Goal: Task Accomplishment & Management: Use online tool/utility

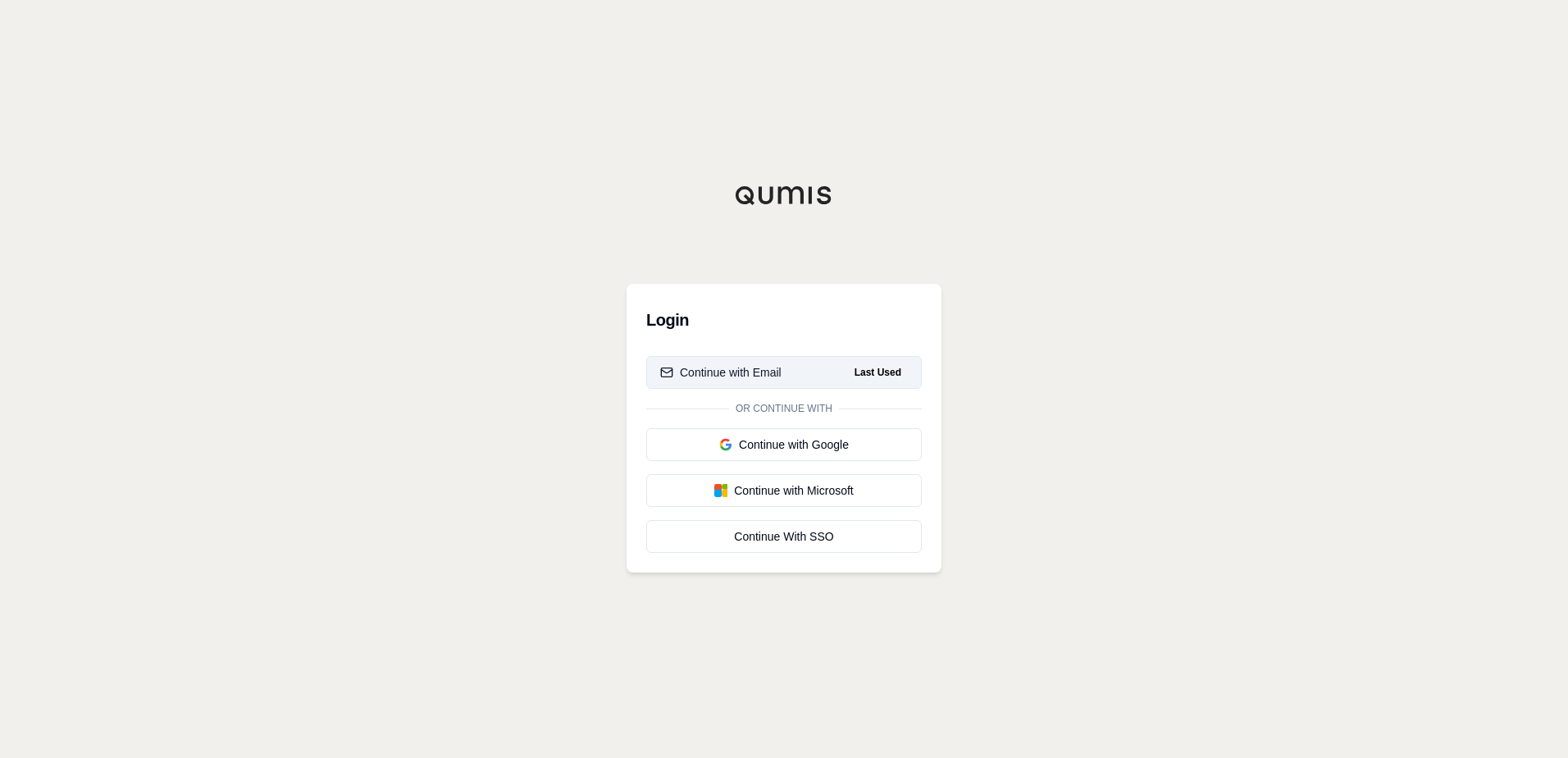
click at [768, 368] on div "Continue with Email" at bounding box center [721, 372] width 121 height 16
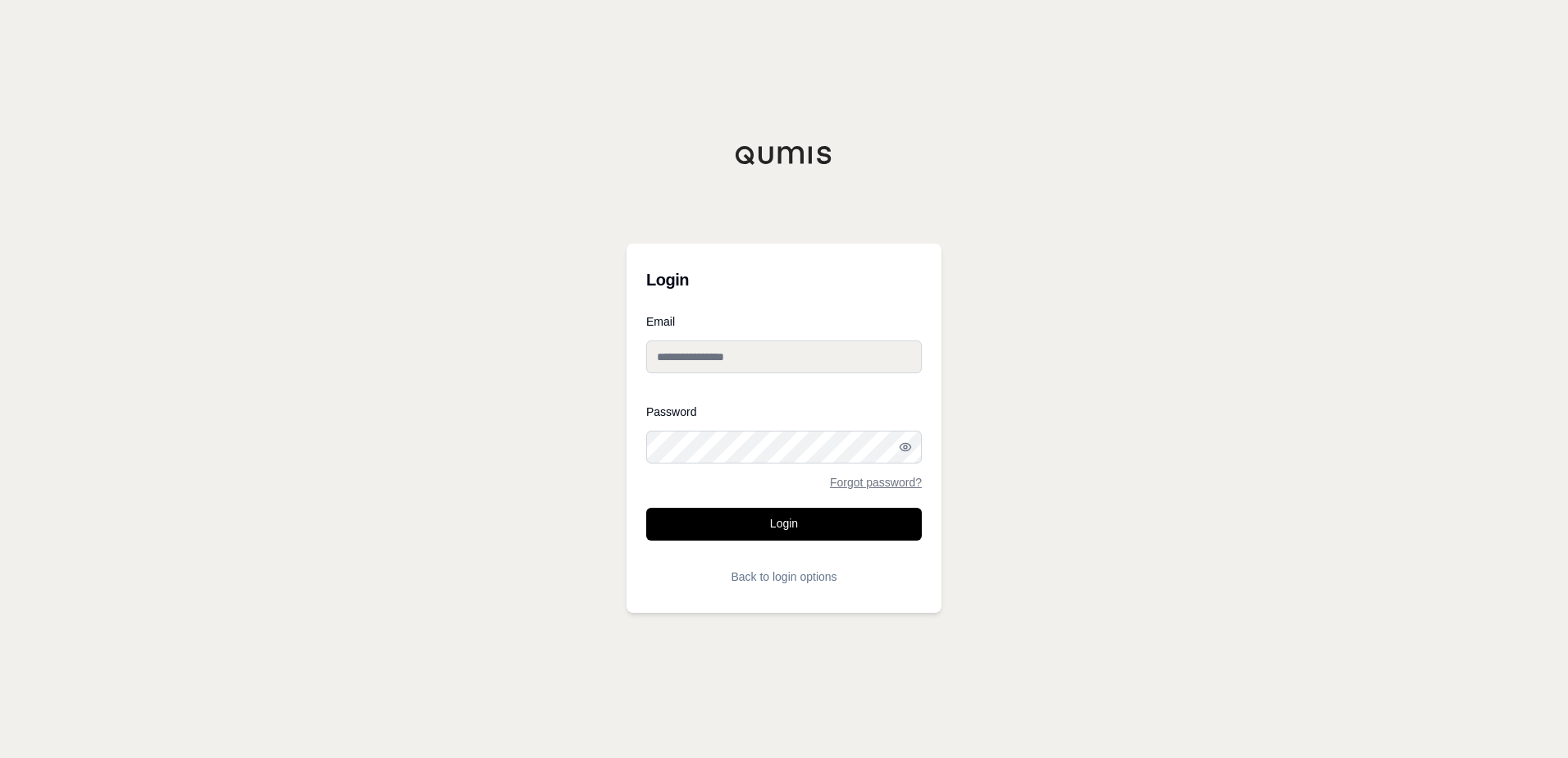
type input "**********"
click at [782, 523] on button "Login" at bounding box center [783, 524] width 275 height 33
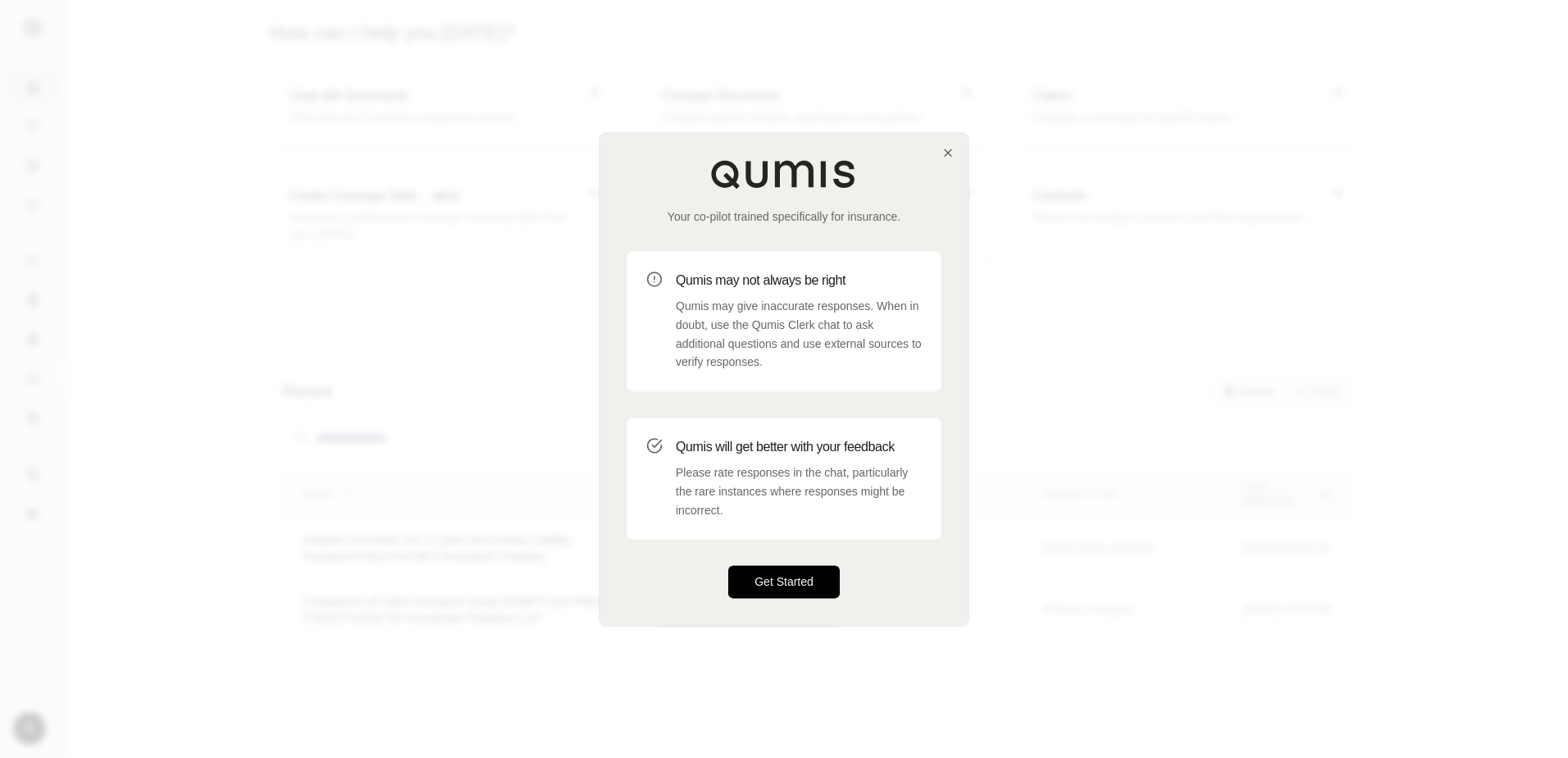
click at [753, 587] on button "Get Started" at bounding box center [784, 582] width 112 height 33
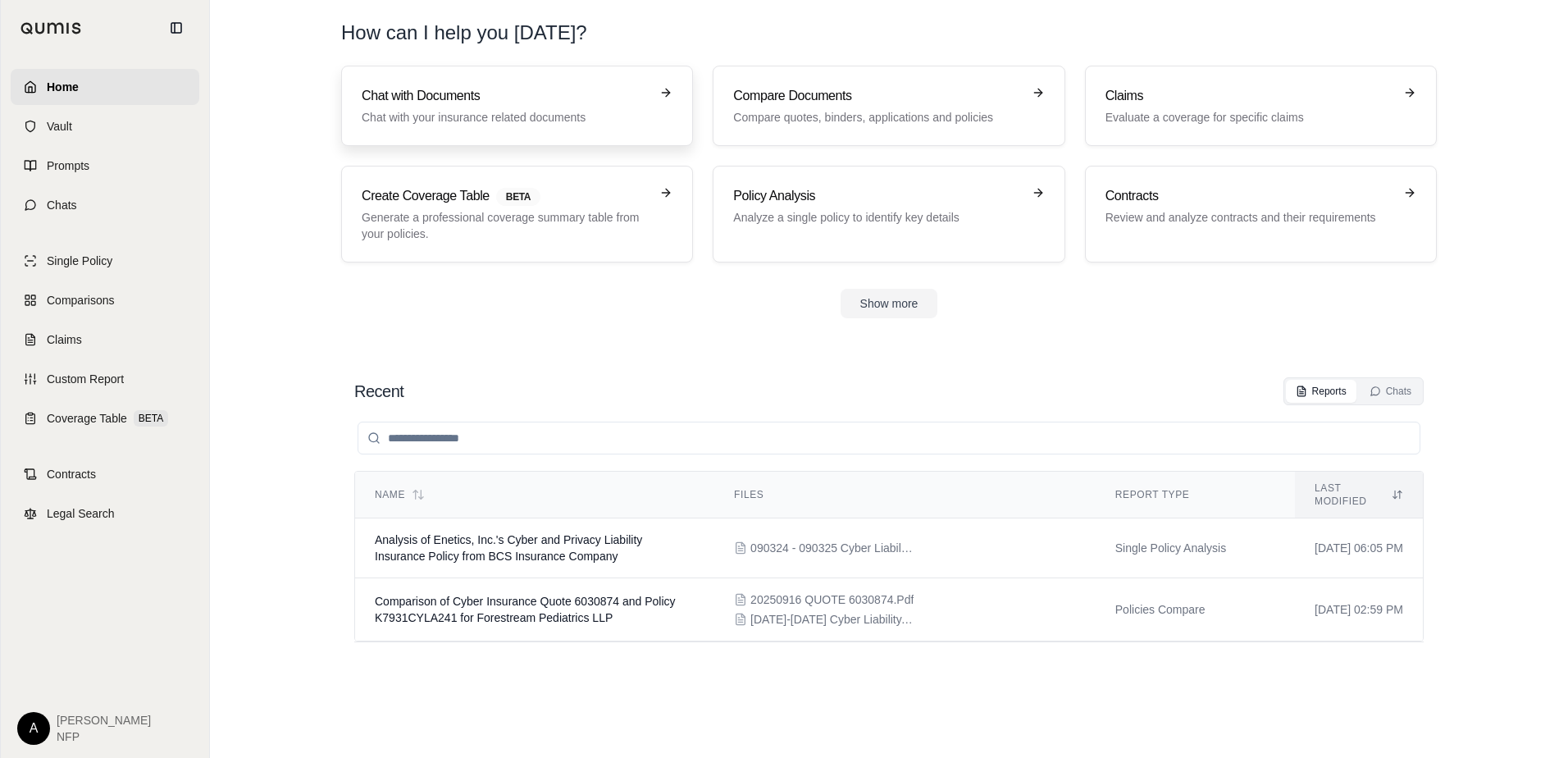
click at [615, 109] on p "Chat with your insurance related documents" at bounding box center [506, 116] width 287 height 16
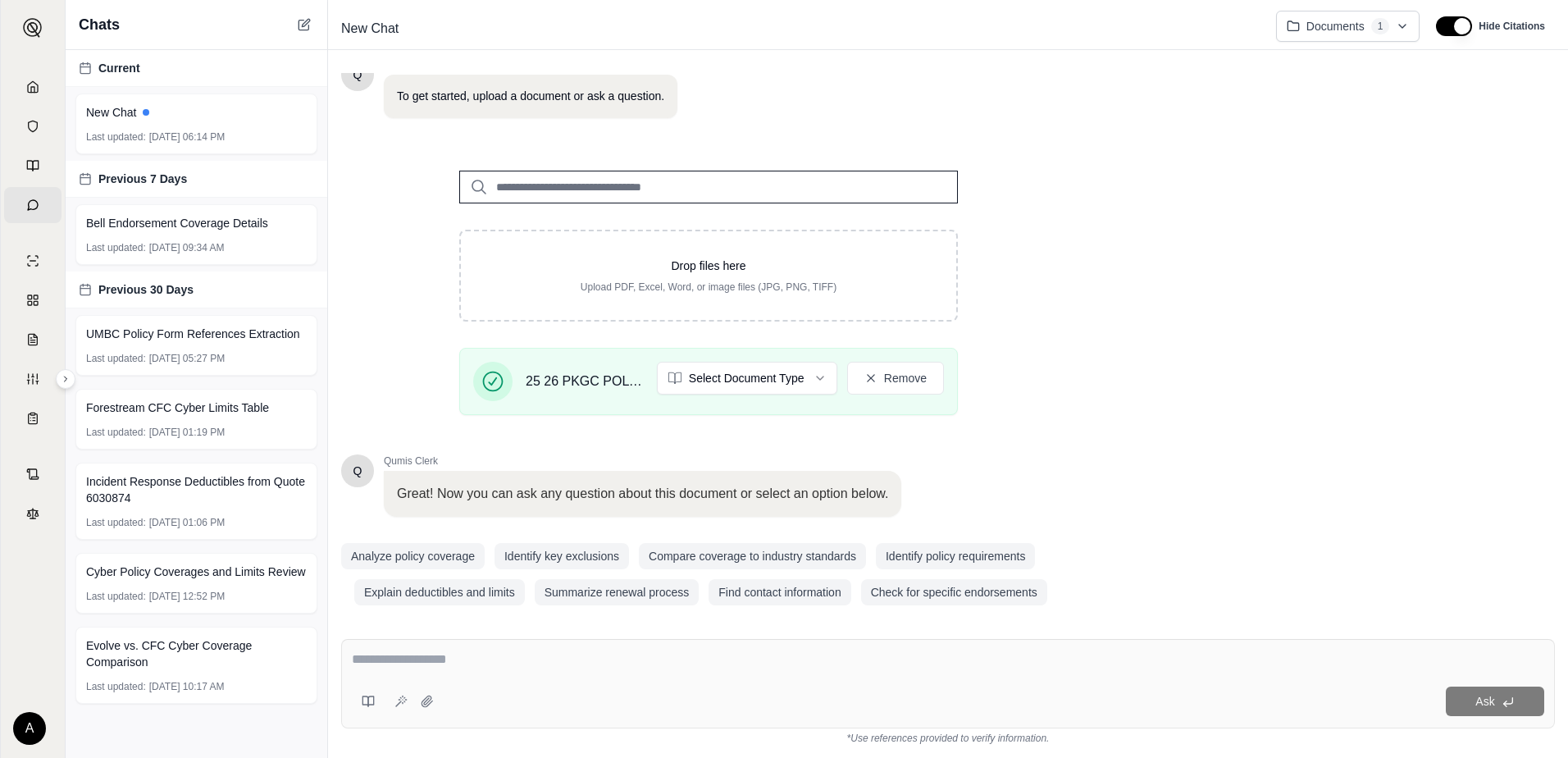
scroll to position [131, 0]
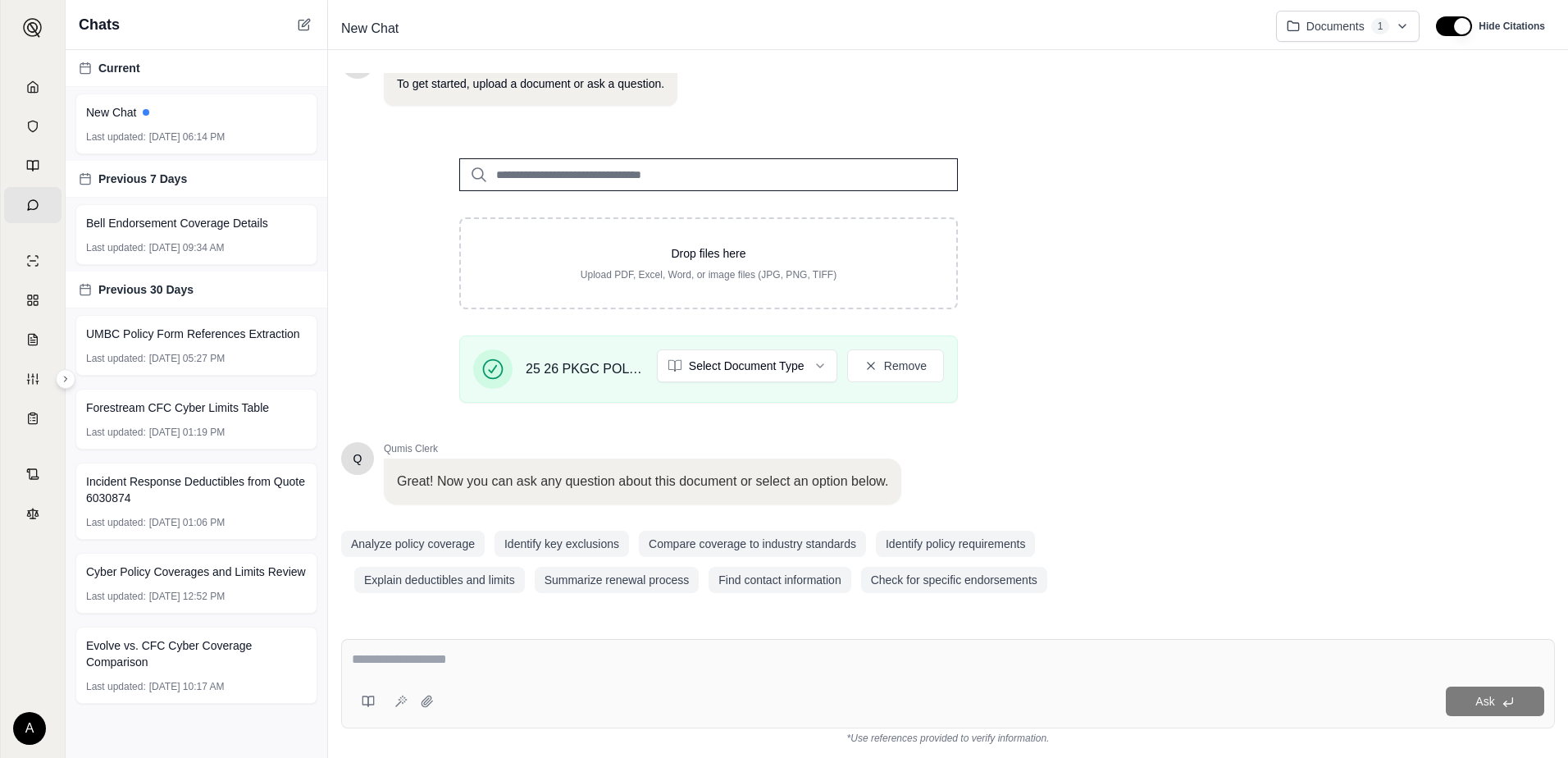
click at [482, 659] on textarea at bounding box center [948, 660] width 1193 height 20
click at [445, 543] on button "Analyze policy coverage" at bounding box center [413, 544] width 144 height 26
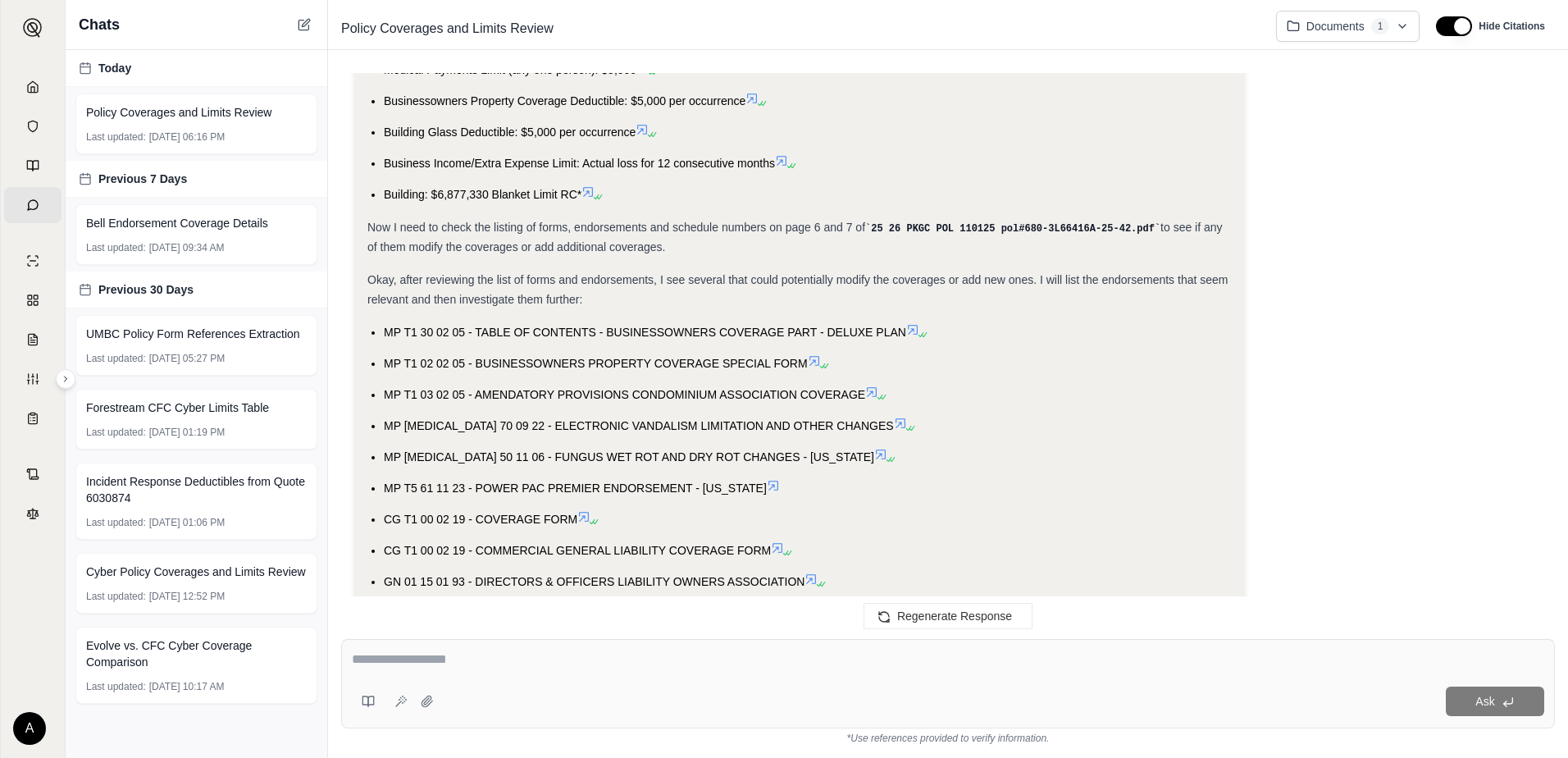
scroll to position [762, 0]
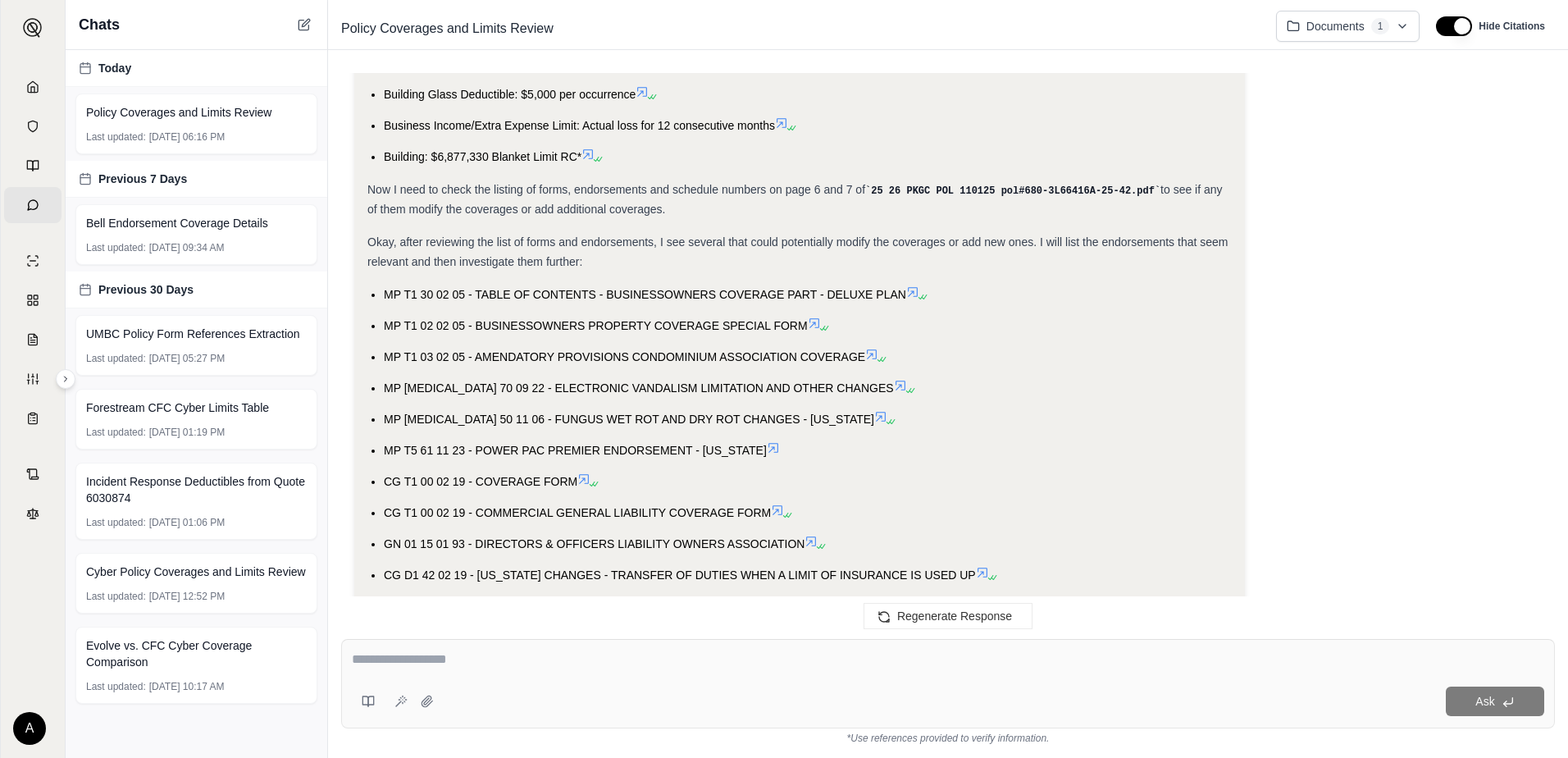
click at [434, 662] on textarea at bounding box center [948, 660] width 1193 height 20
type textarea "**********"
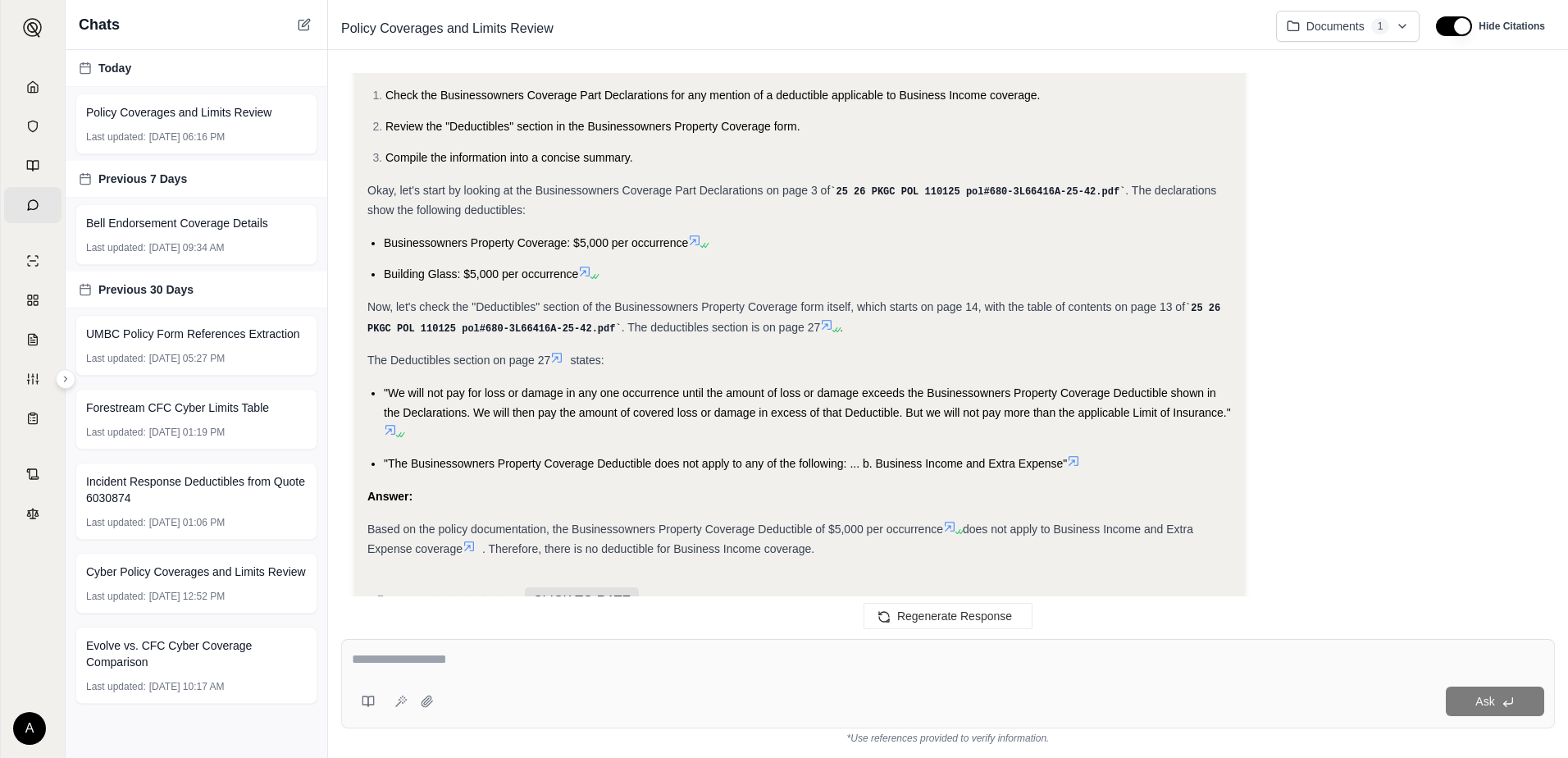
scroll to position [3586, 0]
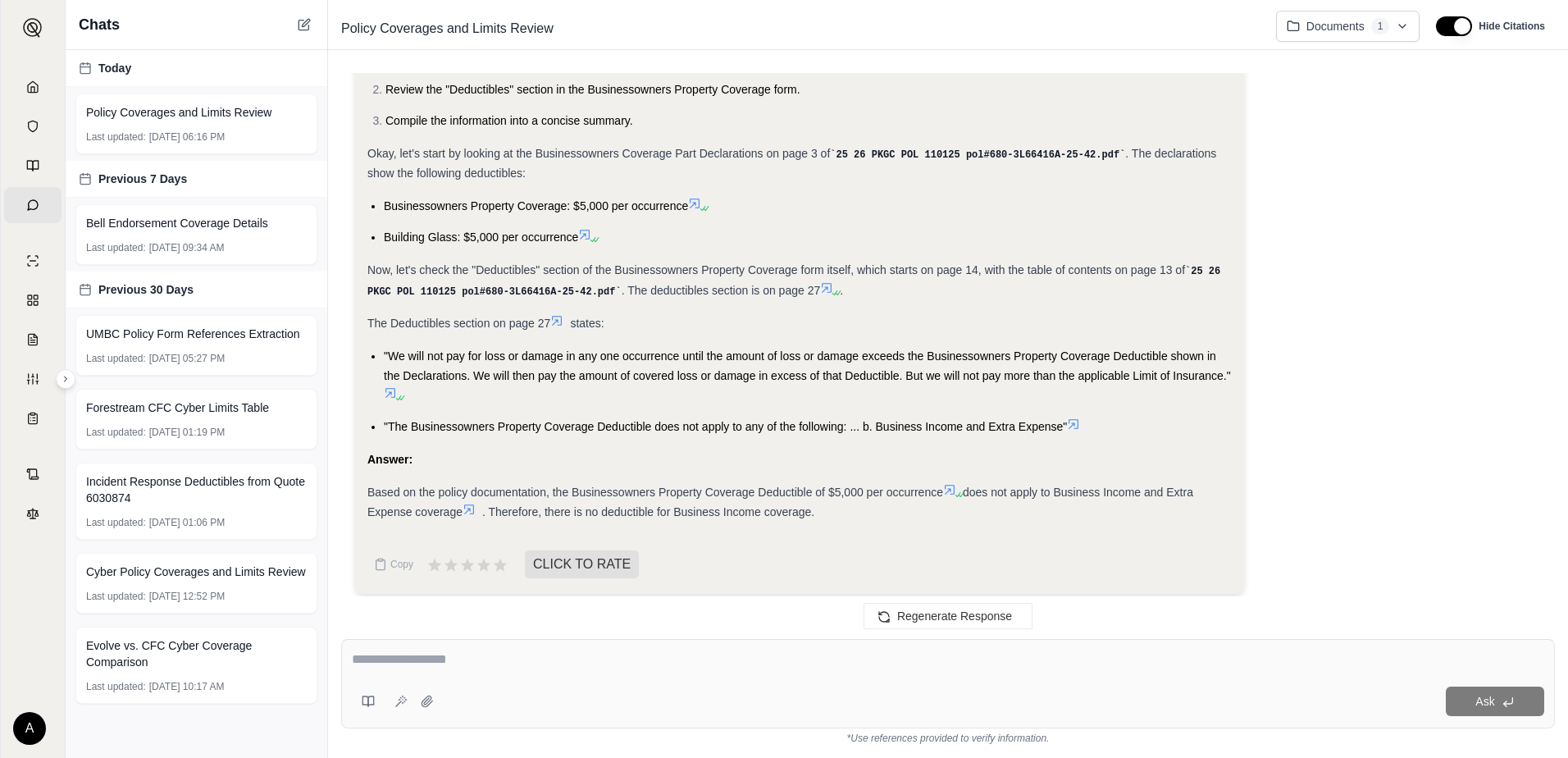
click at [560, 314] on icon at bounding box center [557, 321] width 13 height 13
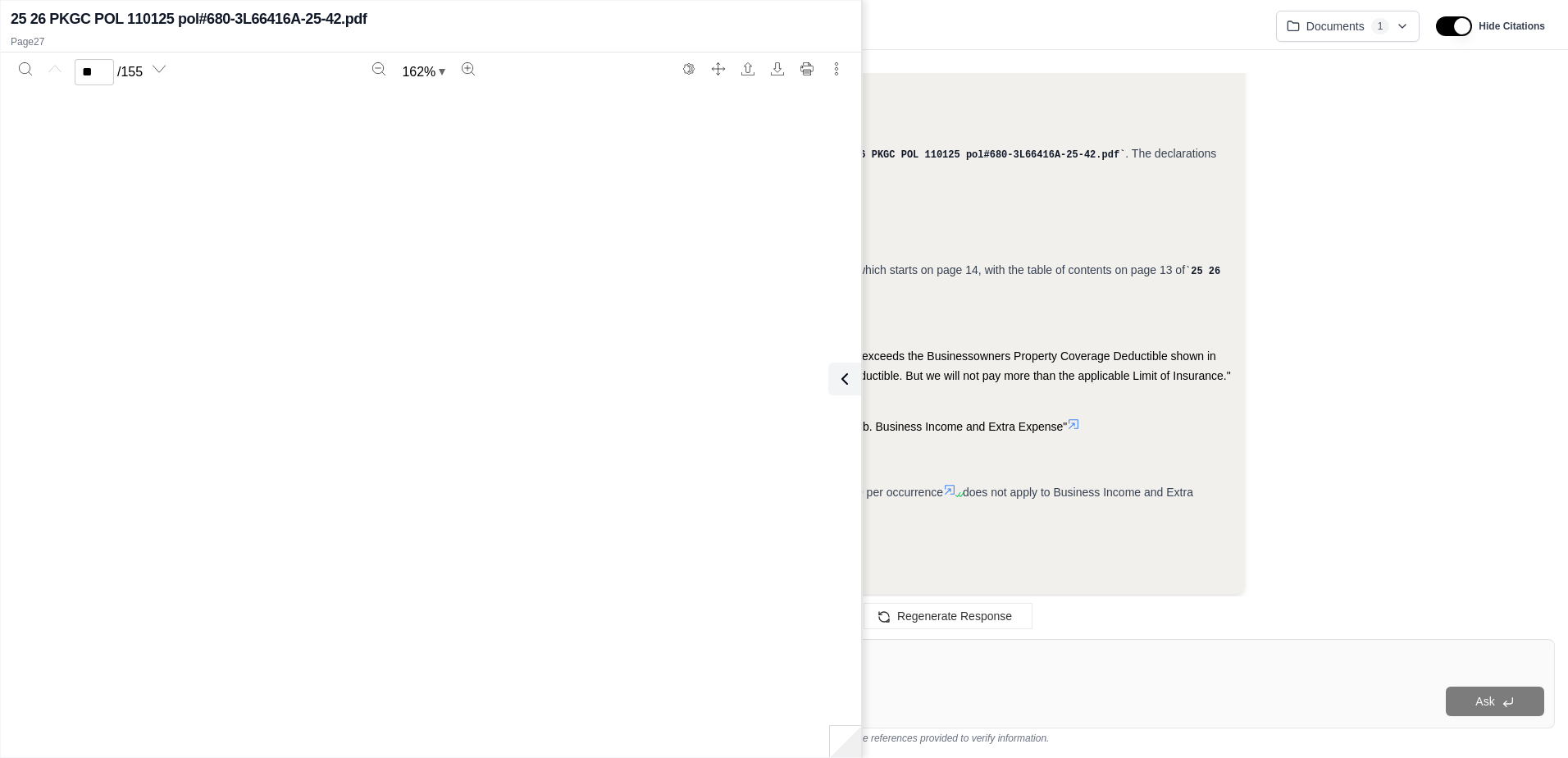
type input "**"
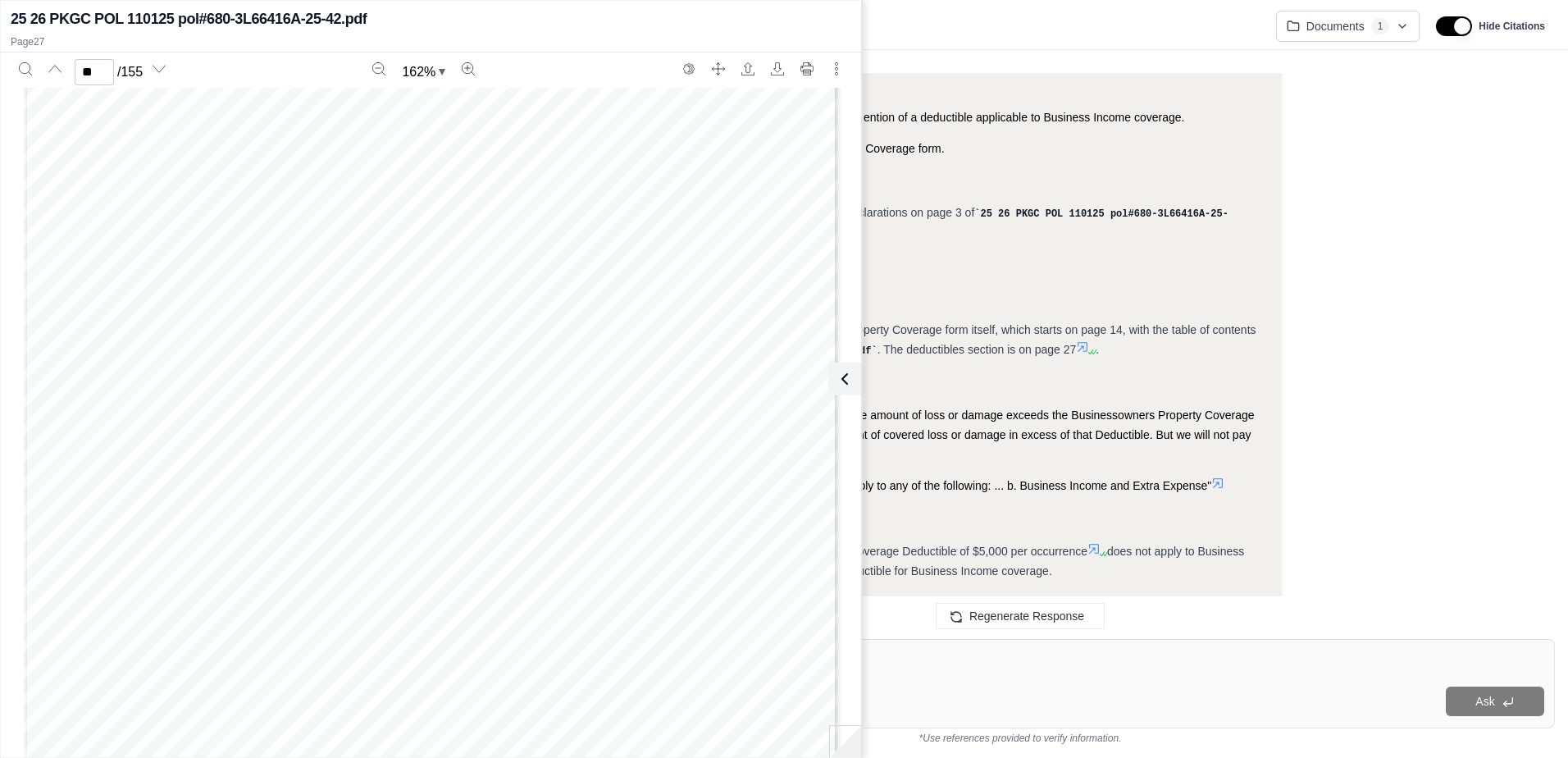
scroll to position [3644, 0]
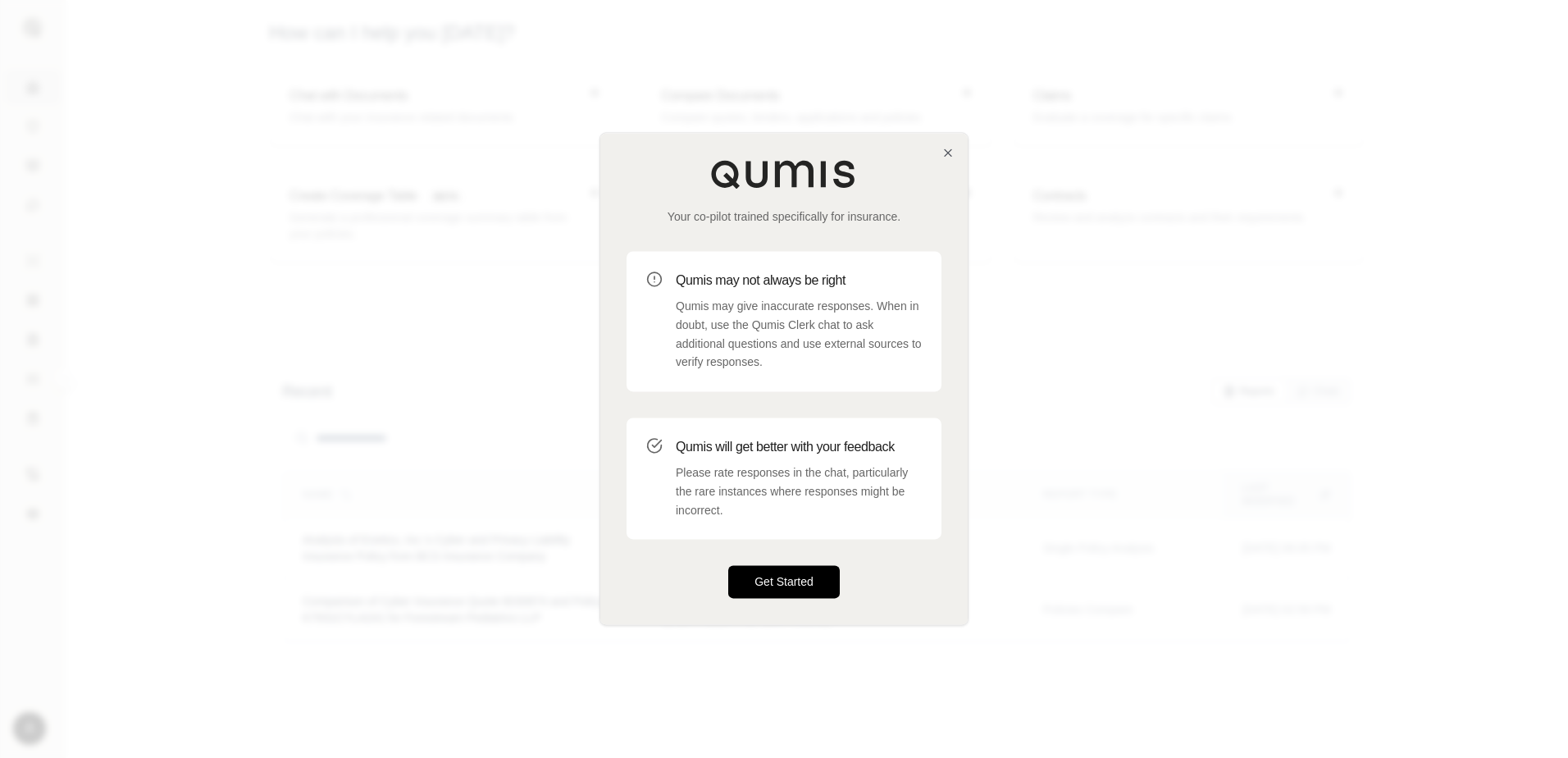
click at [802, 581] on button "Get Started" at bounding box center [784, 582] width 112 height 33
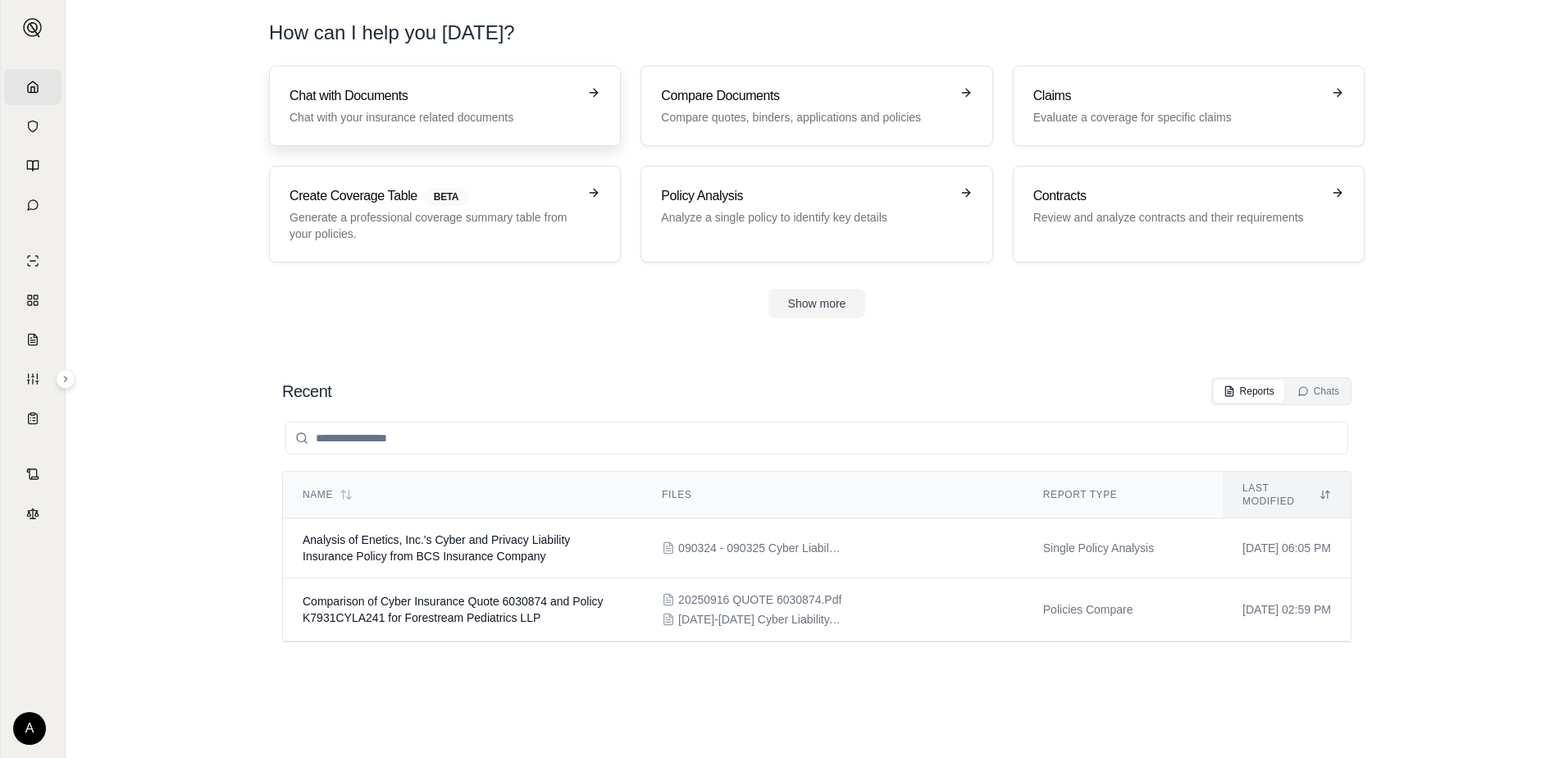
click at [405, 99] on h3 "Chat with Documents" at bounding box center [433, 96] width 287 height 20
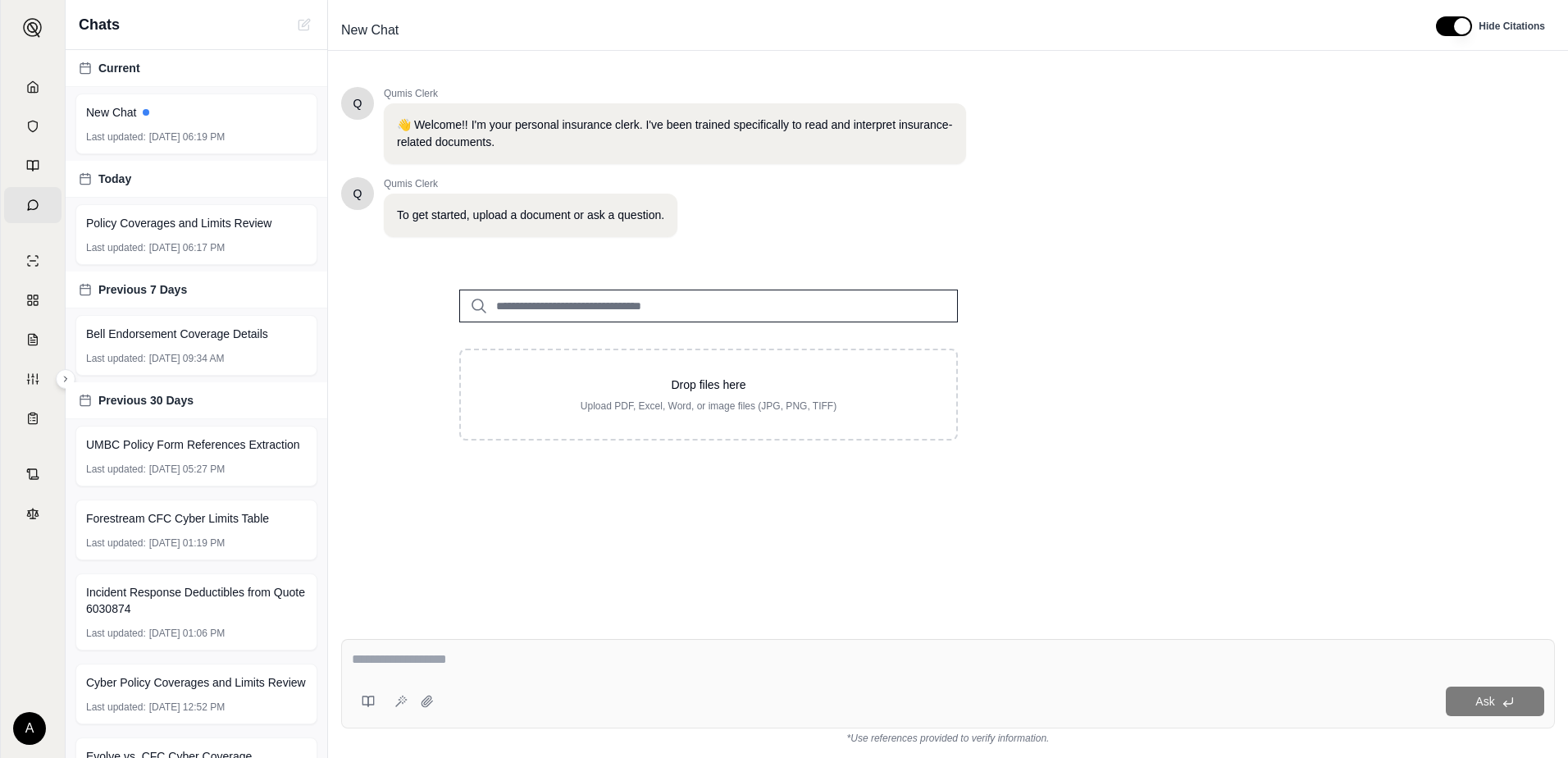
click at [114, 176] on span "Today" at bounding box center [114, 178] width 33 height 16
click at [146, 223] on span "Policy Coverages and Limits Review" at bounding box center [179, 222] width 185 height 16
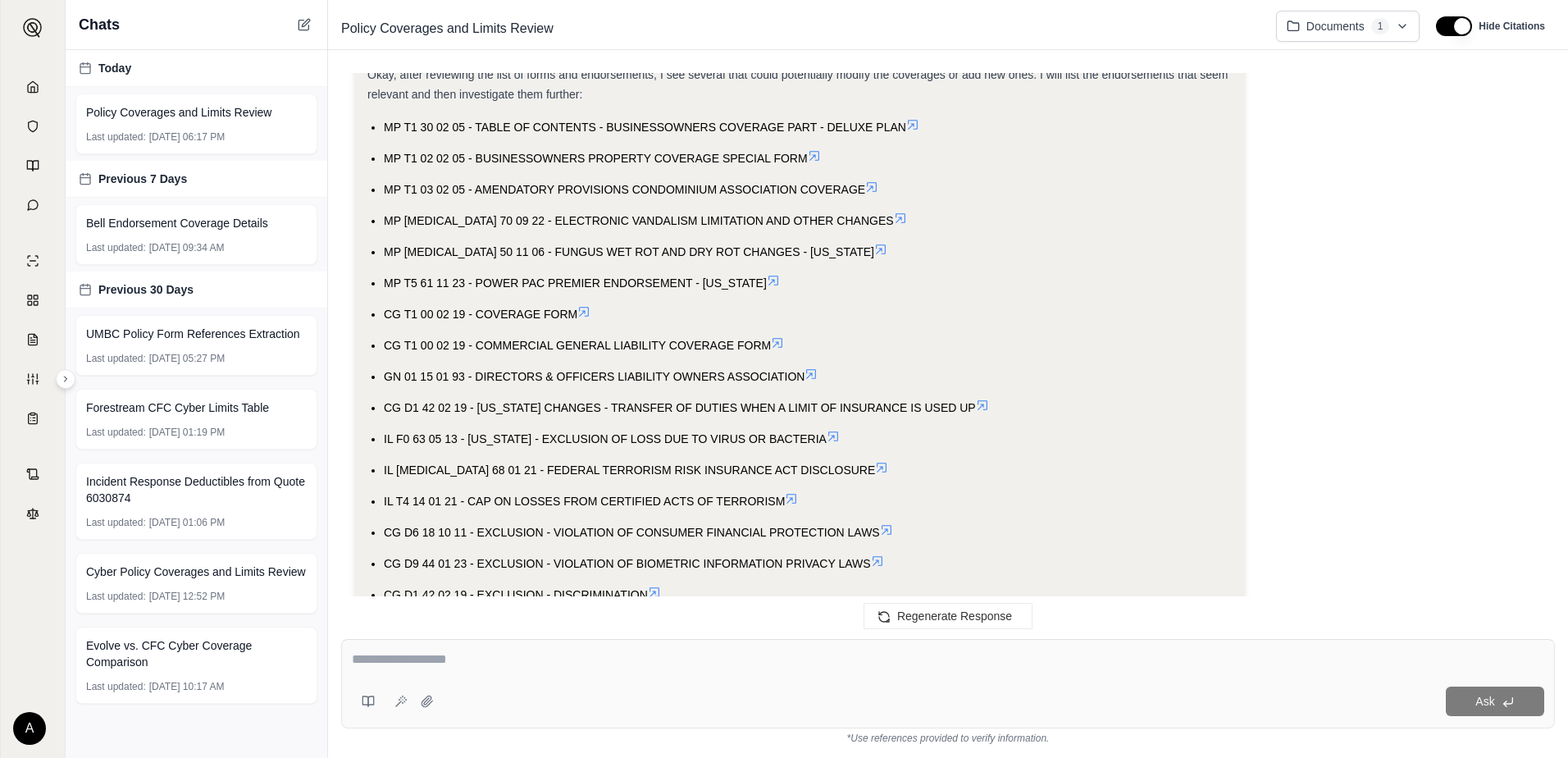
scroll to position [985, 0]
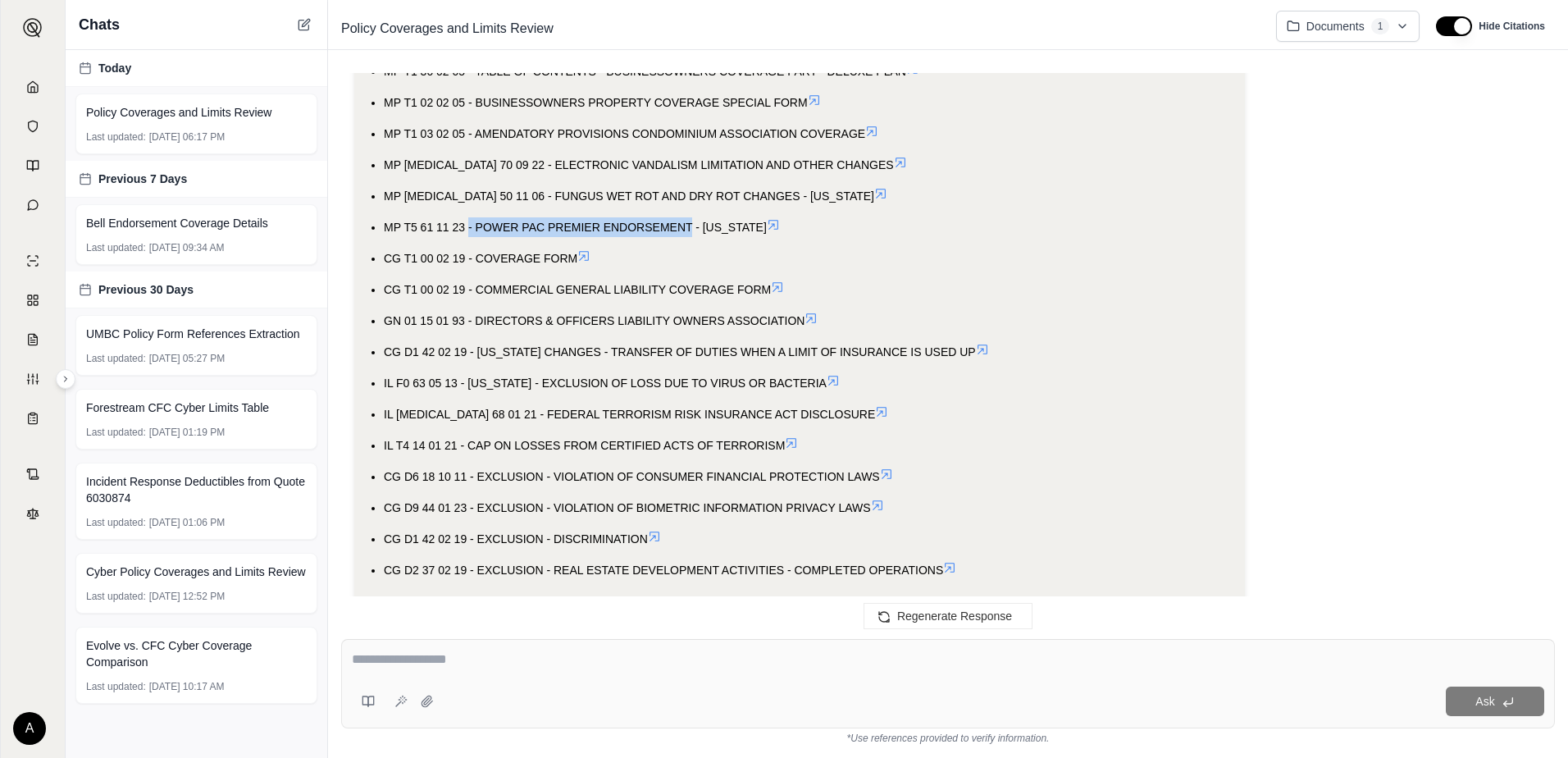
drag, startPoint x: 689, startPoint y: 225, endPoint x: 467, endPoint y: 212, distance: 222.4
click at [467, 212] on ul "MP T1 30 02 05 - TABLE OF CONTENTS - BUSINESSOWNERS COVERAGE PART - DELUXE PLAN…" at bounding box center [800, 321] width 864 height 519
drag, startPoint x: 467, startPoint y: 212, endPoint x: 498, endPoint y: 220, distance: 32.0
copy span "- POWER PAC PREMIER ENDORSEMENT"
click at [434, 669] on textarea at bounding box center [948, 660] width 1193 height 20
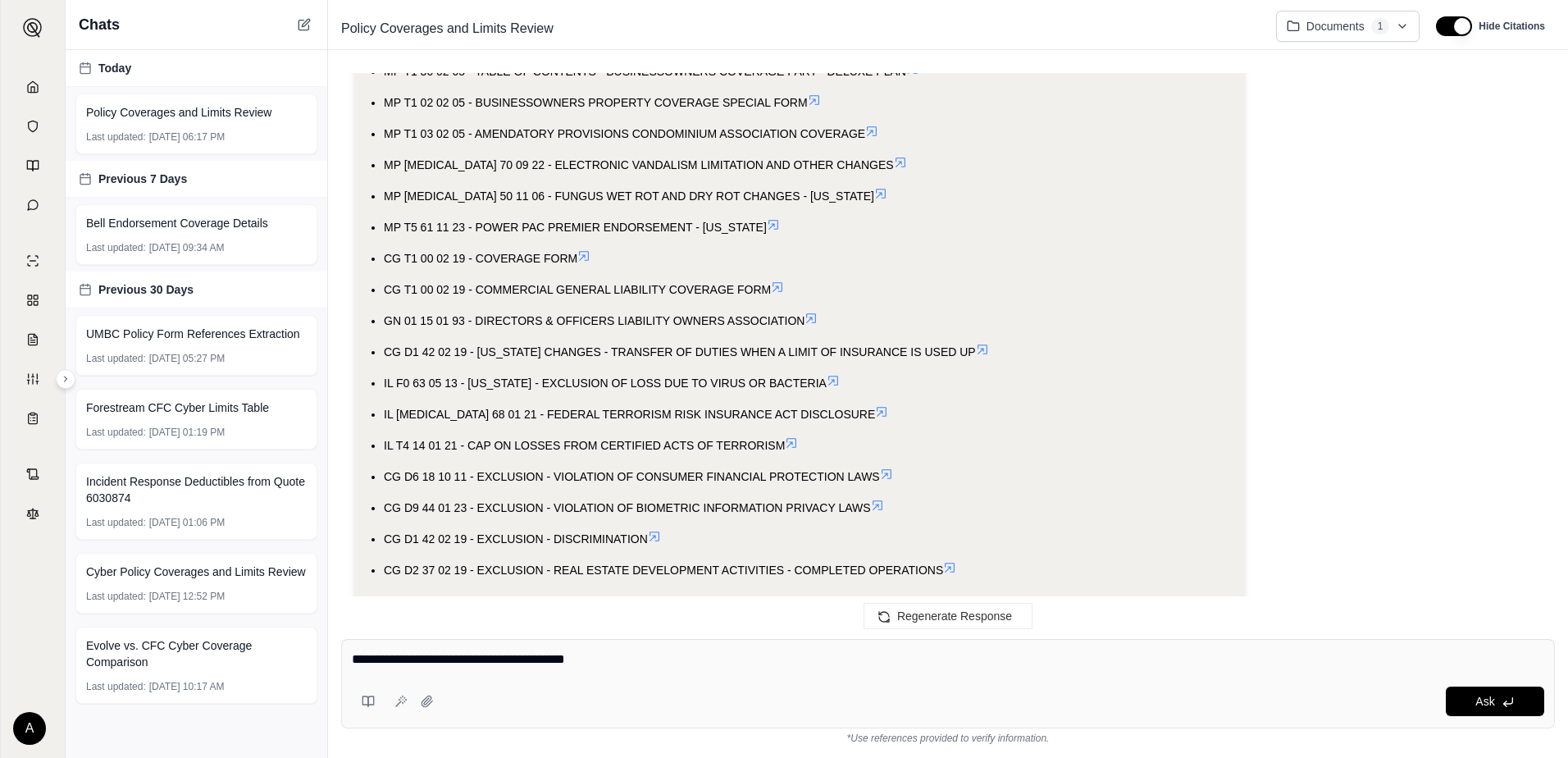
paste textarea "**********"
type textarea "**********"
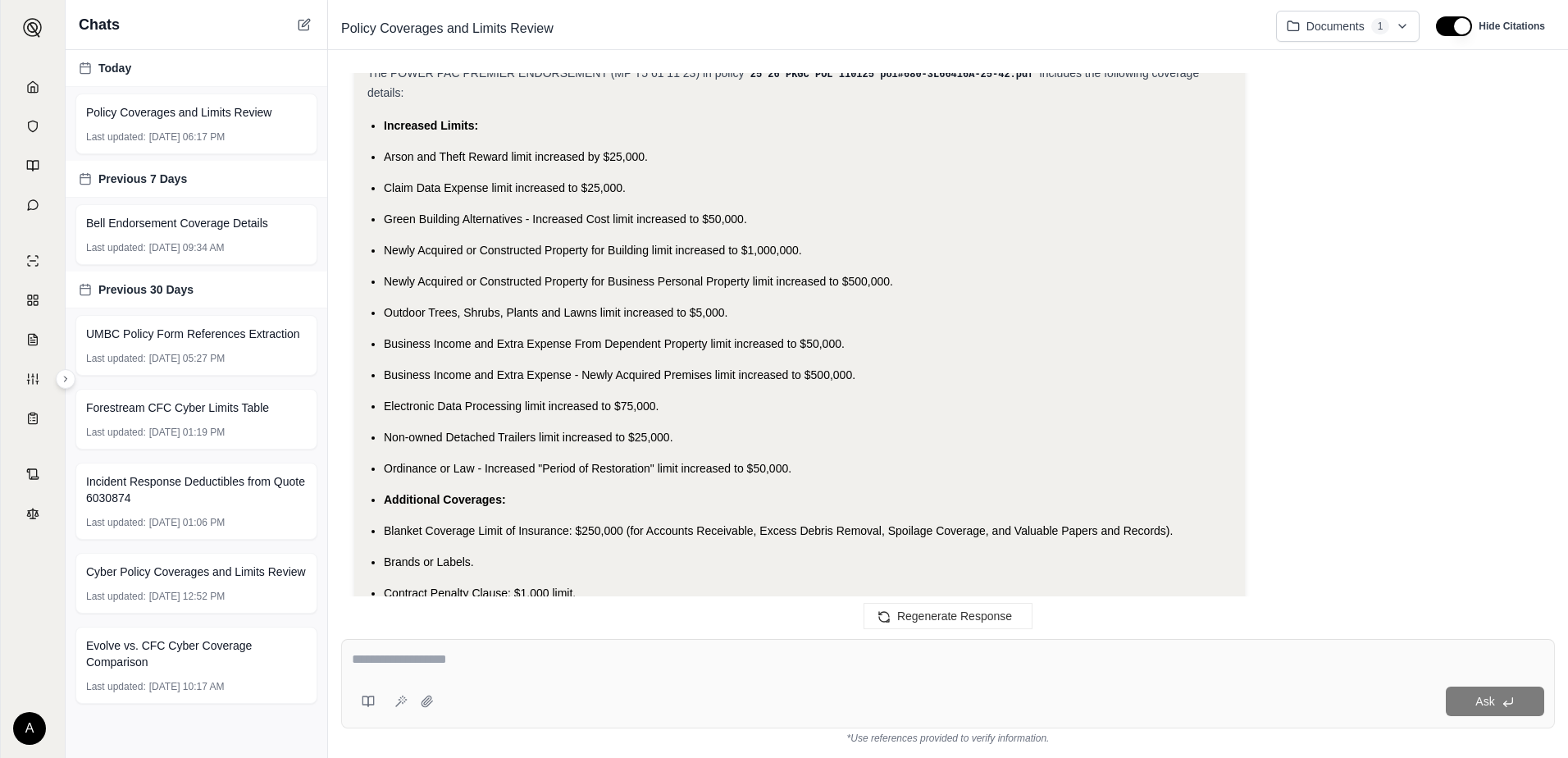
scroll to position [6180, 0]
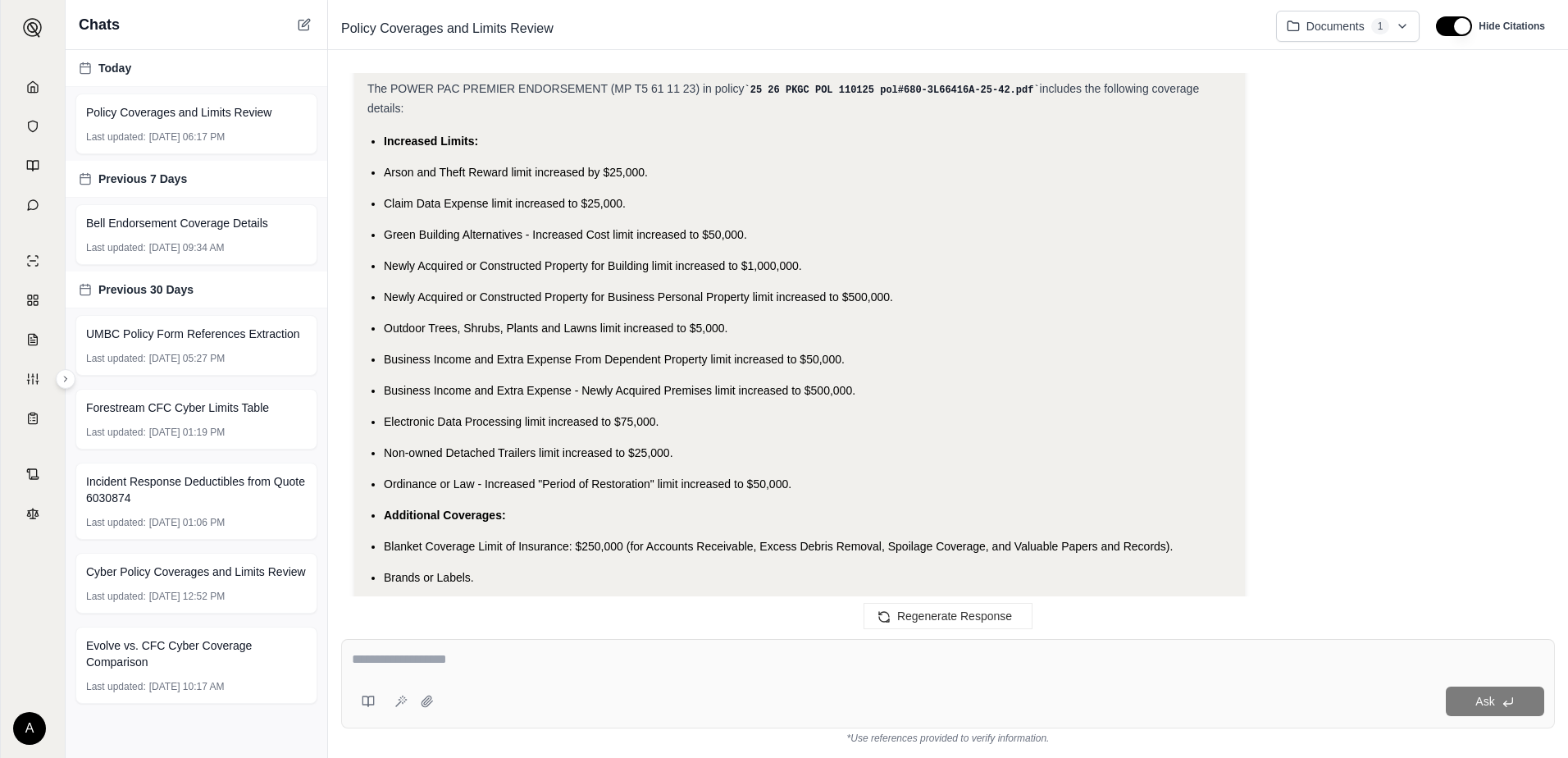
click at [502, 179] on span "Arson and Theft Reward limit increased by $25,000." at bounding box center [515, 172] width 264 height 13
drag, startPoint x: 510, startPoint y: 182, endPoint x: 383, endPoint y: 182, distance: 127.0
click at [383, 182] on ul "Increased Limits: Arson and Theft Reward limit increased by $25,000. Claim Data…" at bounding box center [800, 687] width 864 height 1111
drag, startPoint x: 383, startPoint y: 182, endPoint x: 405, endPoint y: 182, distance: 22.0
copy span "Arson and Theft Reward"
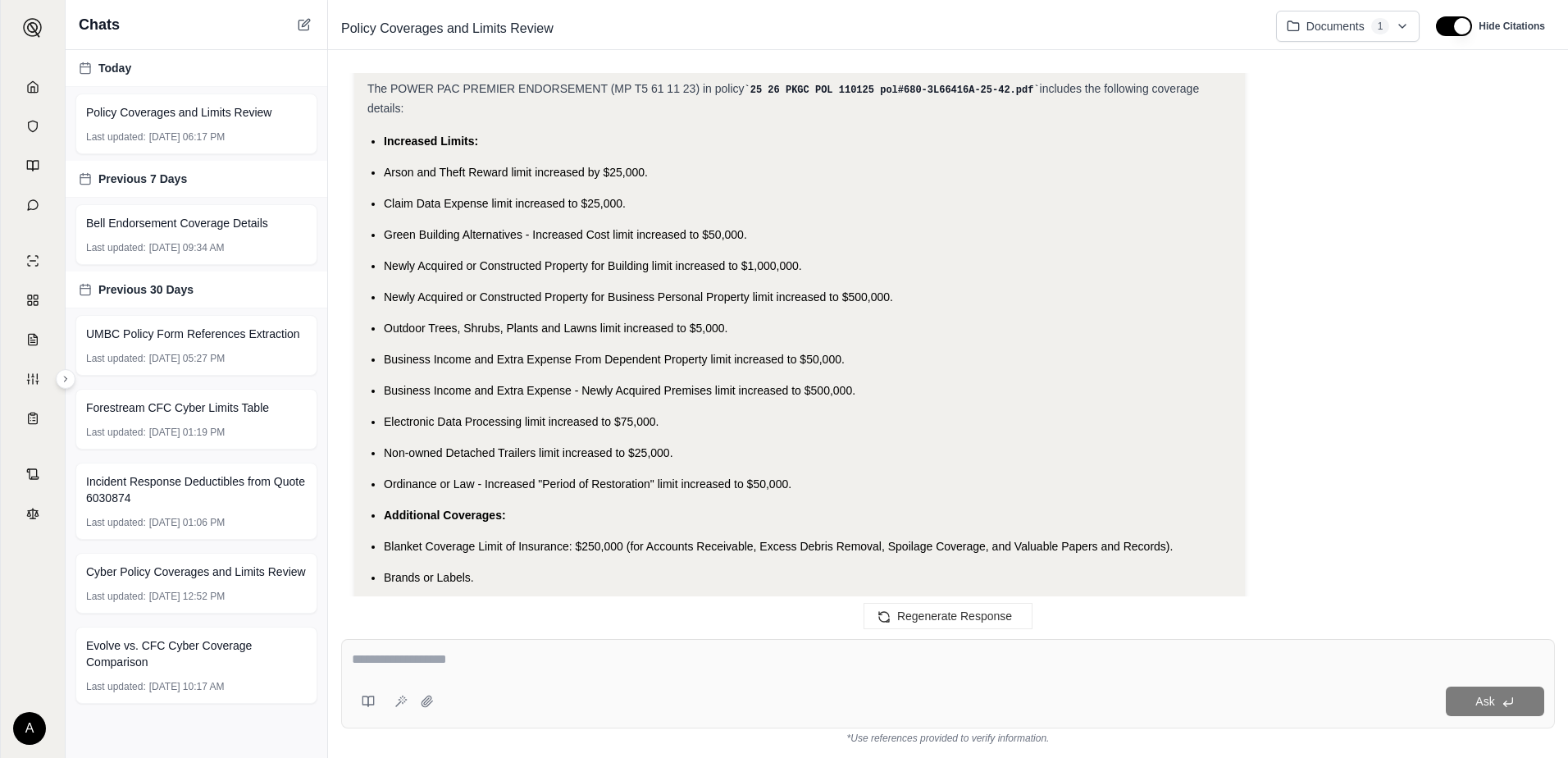
click at [429, 227] on ul "Increased Limits: Arson and Theft Reward limit increased by $25,000. Claim Data…" at bounding box center [800, 687] width 864 height 1111
drag, startPoint x: 495, startPoint y: 218, endPoint x: 384, endPoint y: 214, distance: 111.1
click at [384, 210] on span "Claim Data Expense limit increased to $25,000." at bounding box center [505, 203] width 242 height 13
drag, startPoint x: 384, startPoint y: 214, endPoint x: 411, endPoint y: 214, distance: 27.0
copy span "Claim Data Expense l"
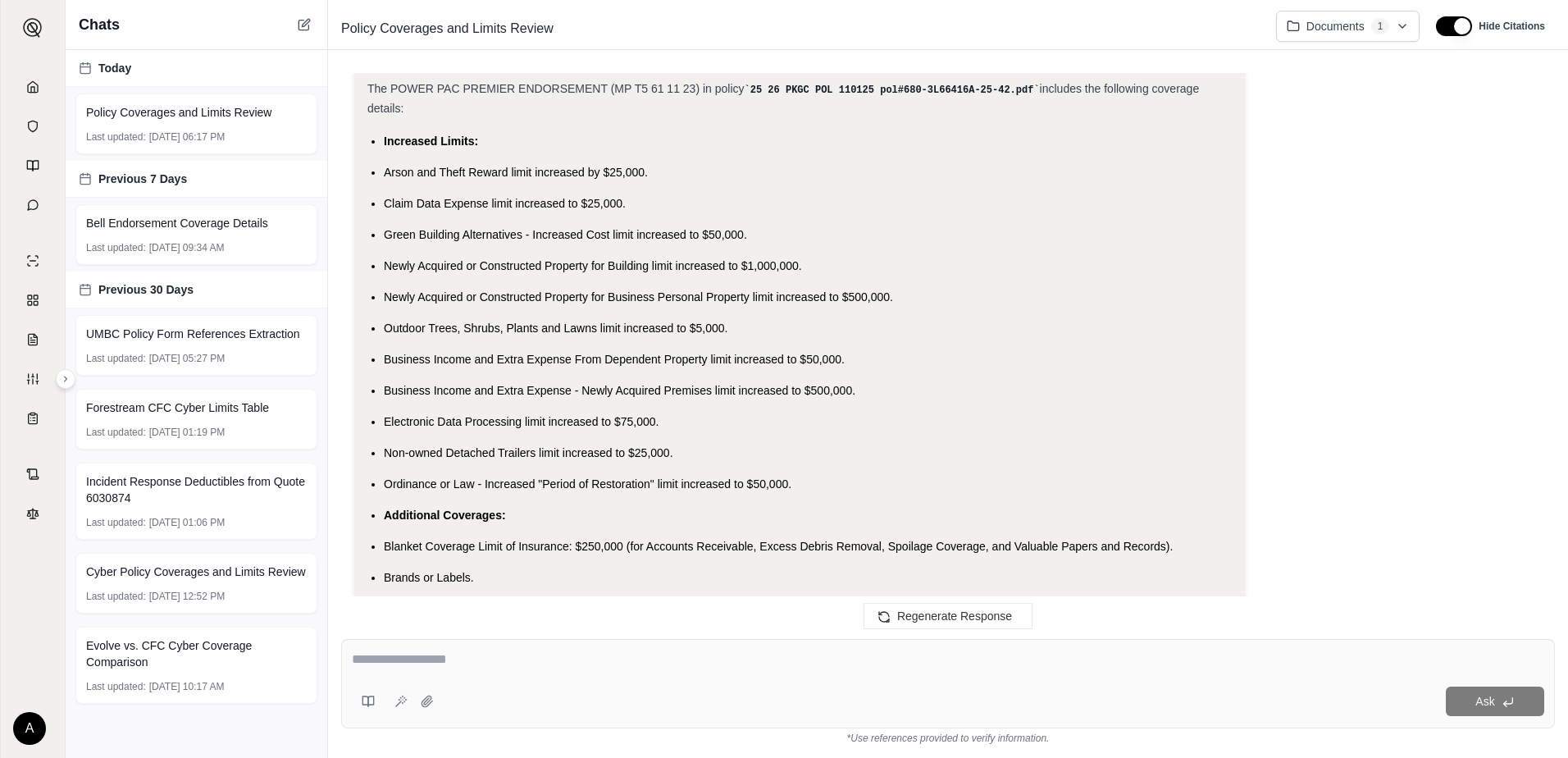
click at [445, 273] on span "Newly Acquired or Constructed Property for Building limit increased to $1,000,0…" at bounding box center [593, 266] width 418 height 13
drag, startPoint x: 523, startPoint y: 248, endPoint x: 387, endPoint y: 245, distance: 136.0
click at [387, 241] on span "Green Building Alternatives - Increased Cost limit increased to $50,000." at bounding box center [566, 235] width 363 height 13
drag, startPoint x: 387, startPoint y: 245, endPoint x: 418, endPoint y: 245, distance: 31.0
copy span "Green Building Alternatives"
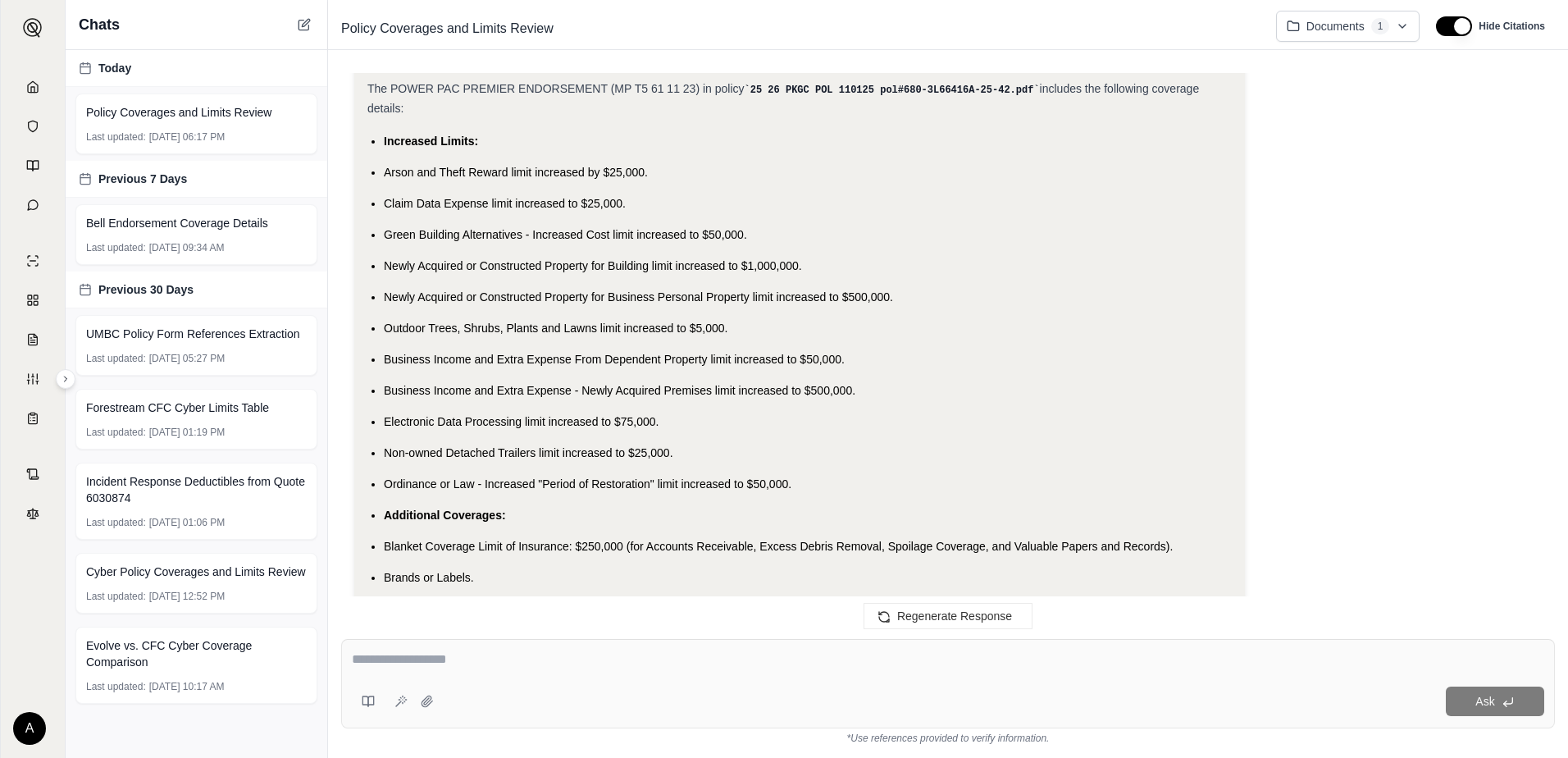
click at [474, 275] on li "Newly Acquired or Constructed Property for Building limit increased to $1,000,0…" at bounding box center [808, 266] width 848 height 20
click at [643, 273] on span "Newly Acquired or Constructed Property for Building limit increased to $1,000,0…" at bounding box center [593, 266] width 418 height 13
drag, startPoint x: 677, startPoint y: 277, endPoint x: 381, endPoint y: 268, distance: 296.1
click at [381, 268] on ul "Increased Limits: Arson and Theft Reward limit increased by $25,000. Claim Data…" at bounding box center [800, 687] width 864 height 1111
drag, startPoint x: 381, startPoint y: 268, endPoint x: 411, endPoint y: 271, distance: 30.1
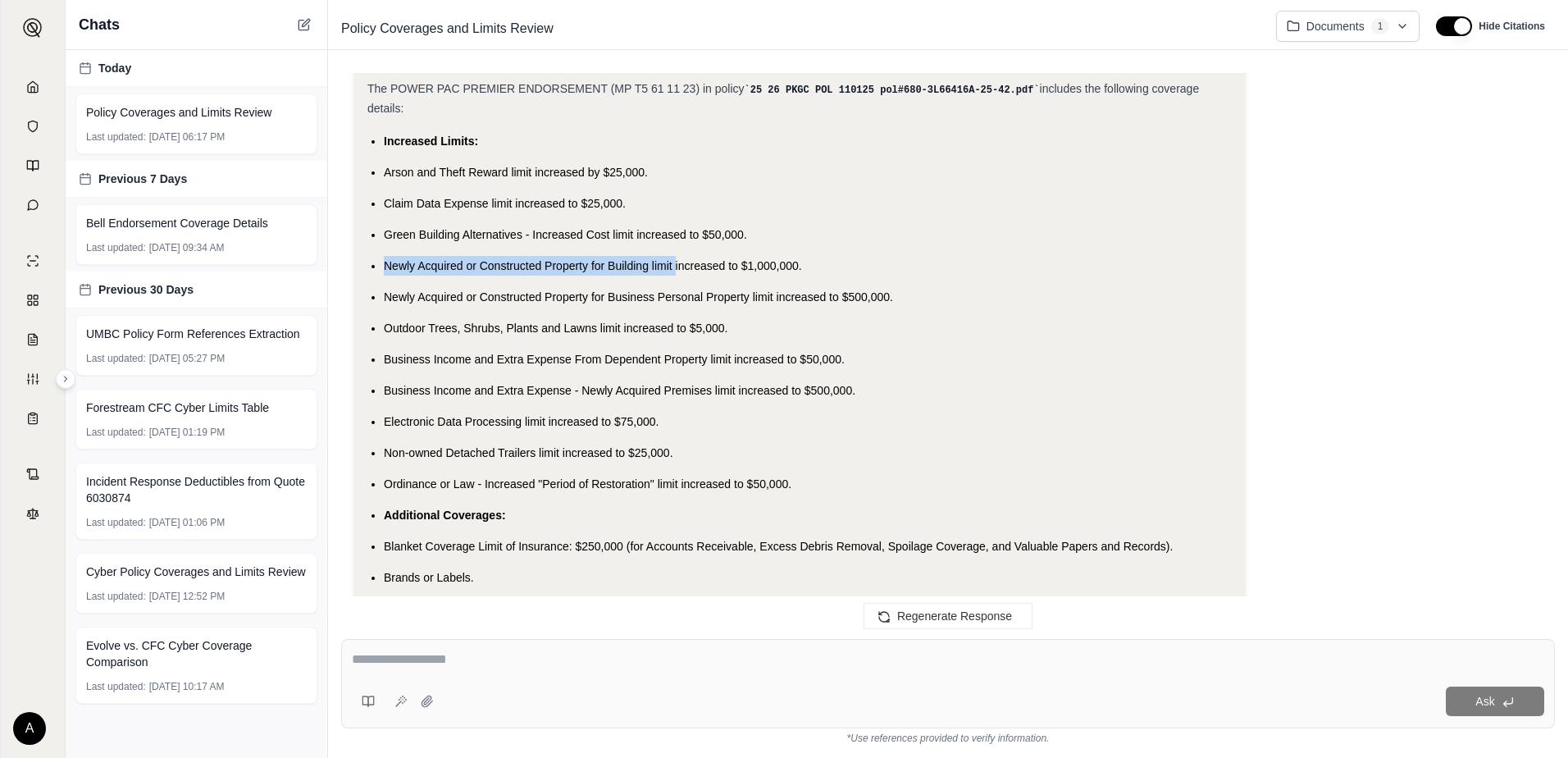
copy span "Newly Acquired or Constructed Property for Building limit"
click at [672, 304] on span "Newly Acquired or Constructed Property for Business Personal Property limit inc…" at bounding box center [638, 297] width 510 height 13
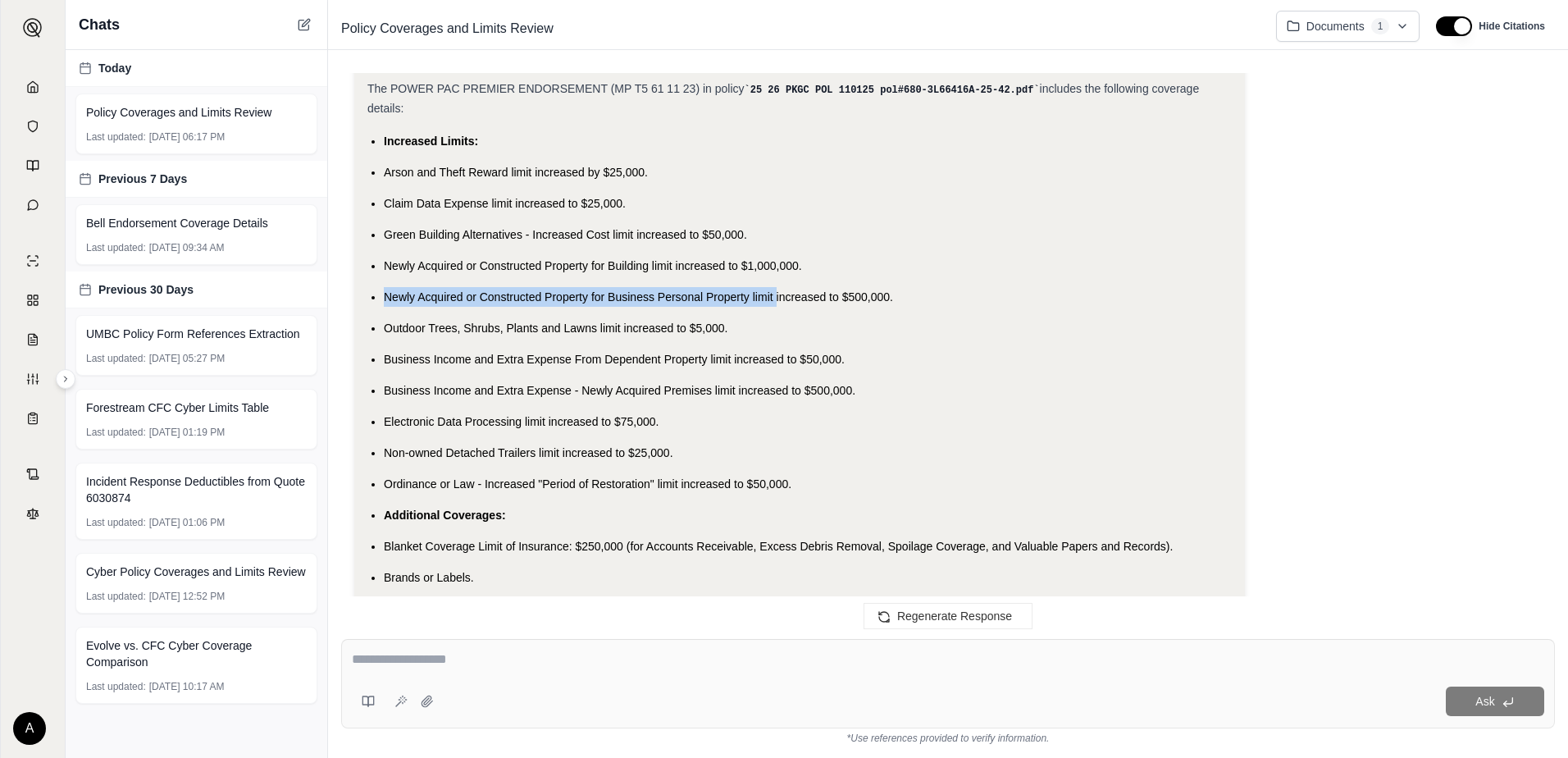
drag, startPoint x: 775, startPoint y: 309, endPoint x: 380, endPoint y: 300, distance: 395.1
click at [380, 300] on ul "Increased Limits: Arson and Theft Reward limit increased by $25,000. Claim Data…" at bounding box center [800, 687] width 864 height 1111
drag, startPoint x: 380, startPoint y: 300, endPoint x: 410, endPoint y: 300, distance: 30.0
copy span "Newly Acquired or Constructed Property for Business Personal Property limit"
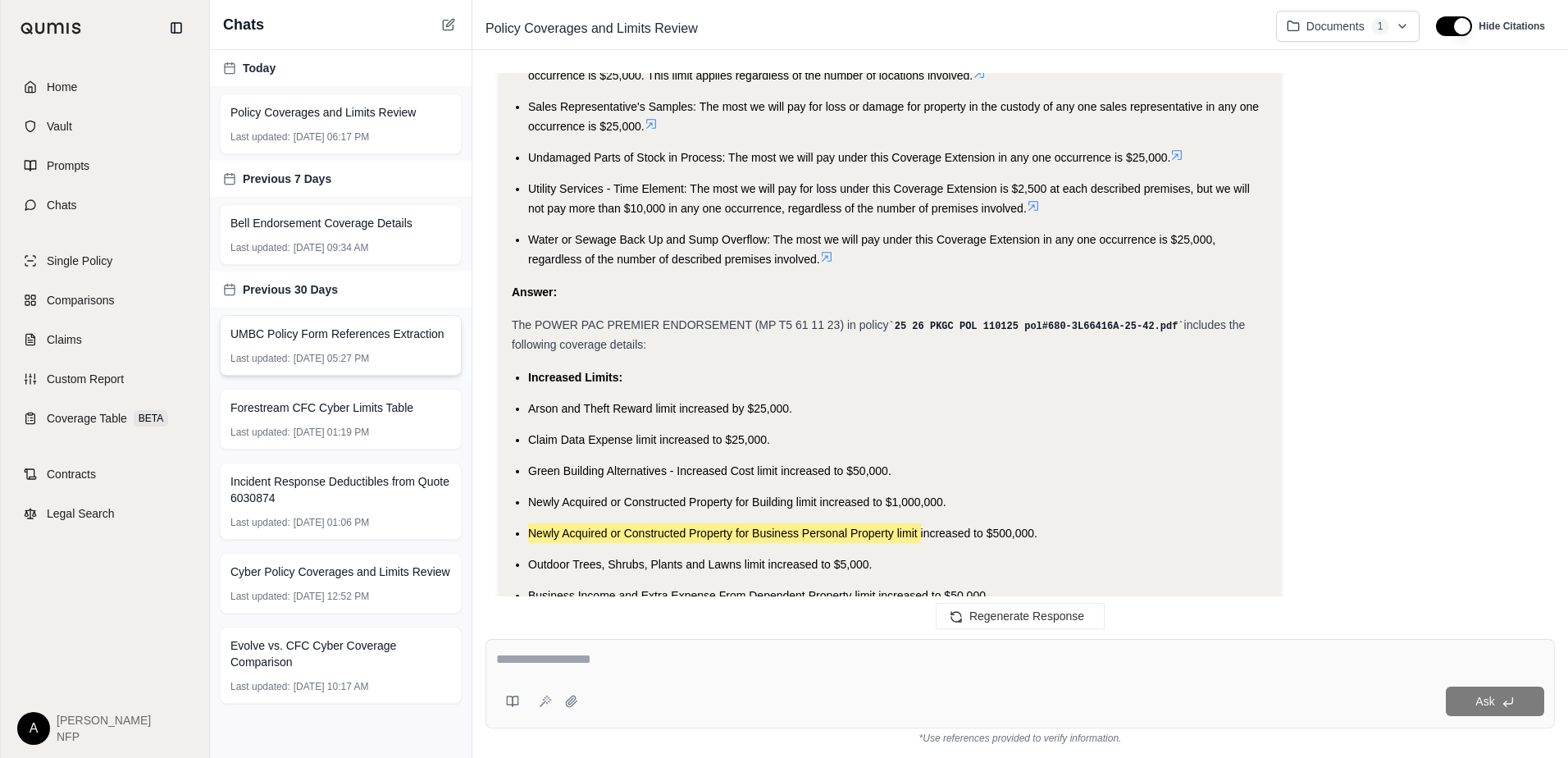
scroll to position [6377, 0]
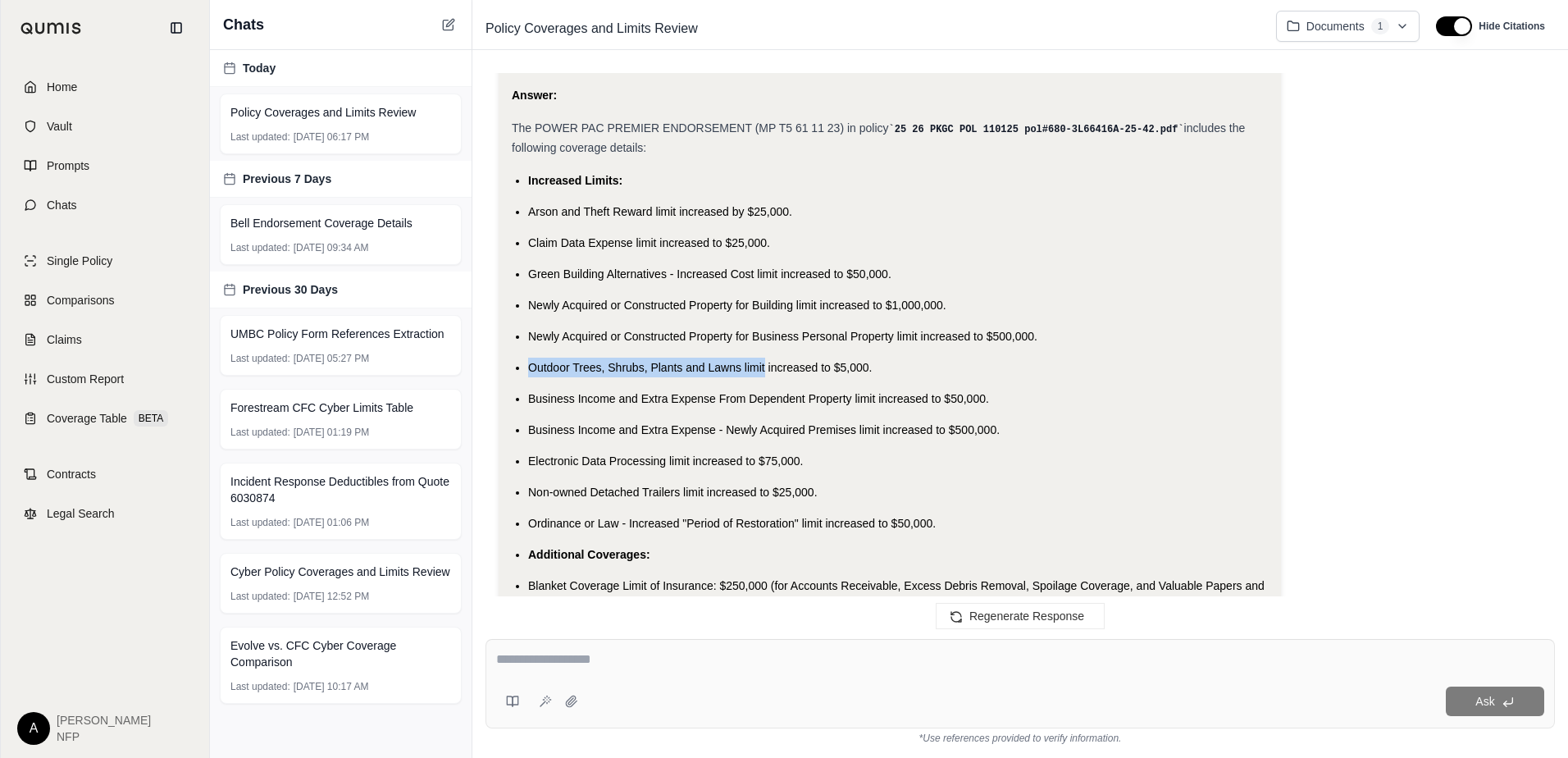
drag, startPoint x: 765, startPoint y: 361, endPoint x: 525, endPoint y: 353, distance: 240.1
click at [525, 353] on ul "Increased Limits: Arson and Theft Reward limit increased by $25,000. Claim Data…" at bounding box center [890, 735] width 757 height 1131
drag, startPoint x: 525, startPoint y: 353, endPoint x: 547, endPoint y: 359, distance: 22.8
copy span "Outdoor Trees, Shrubs, Plants and Lawns limit"
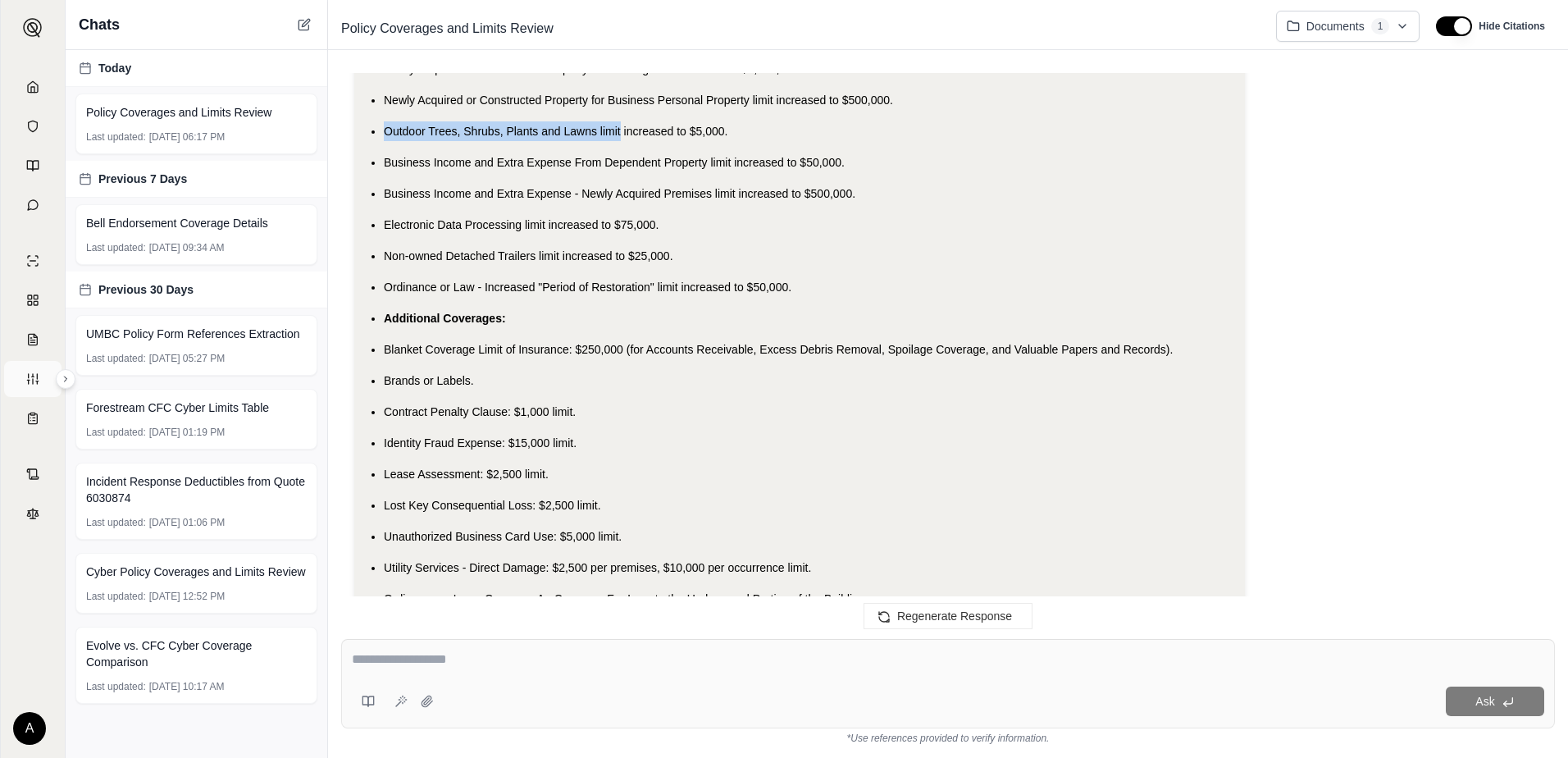
scroll to position [6180, 0]
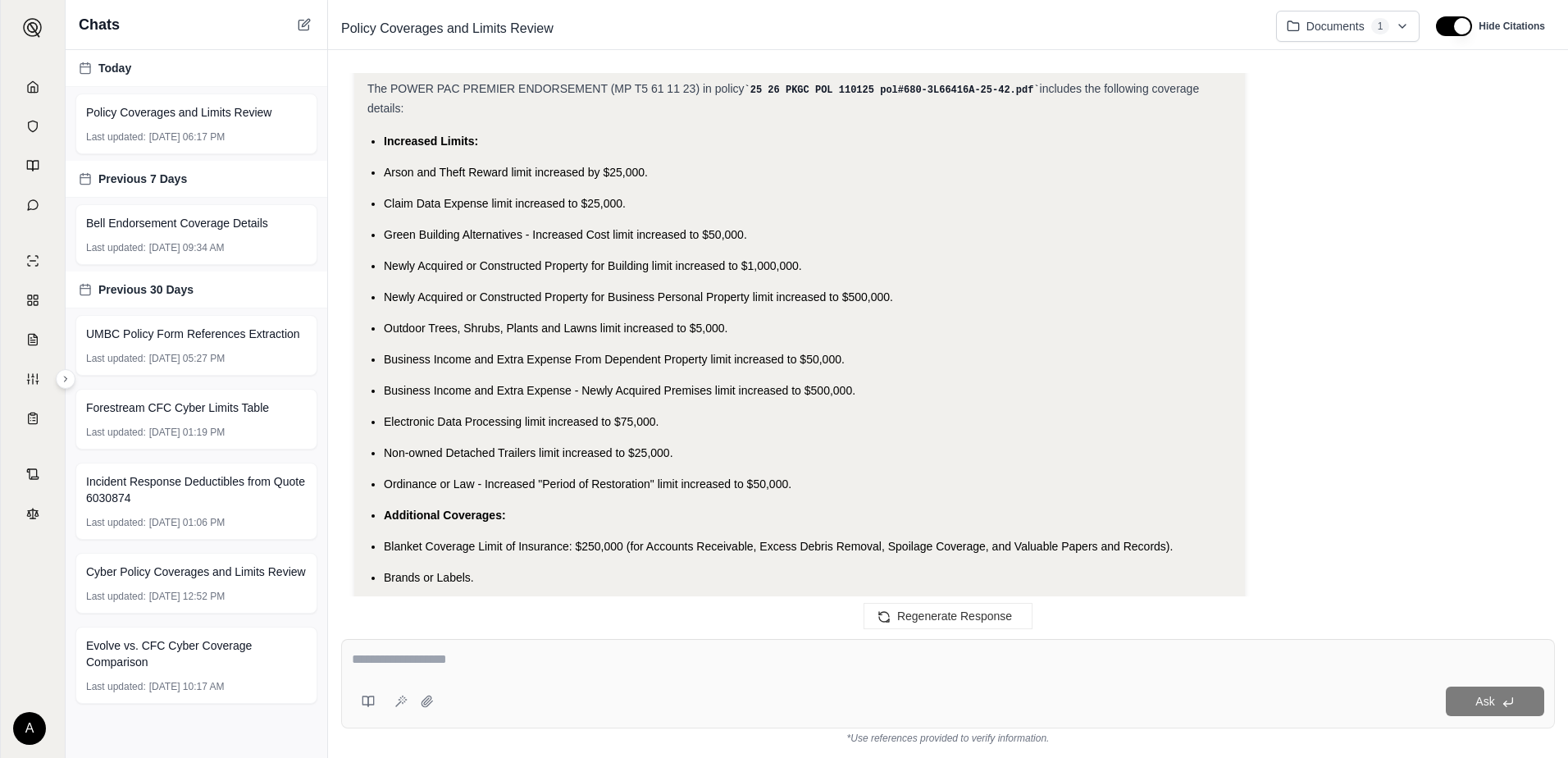
click at [535, 391] on li "Business Income and Extra Expense - Newly Acquired Premises limit increased to …" at bounding box center [808, 390] width 848 height 20
drag, startPoint x: 736, startPoint y: 370, endPoint x: 363, endPoint y: 363, distance: 373.1
drag, startPoint x: 363, startPoint y: 363, endPoint x: 411, endPoint y: 369, distance: 48.4
click at [411, 366] on span "Business Income and Extra Expense From Dependent Property limit increased to $5…" at bounding box center [614, 360] width 461 height 13
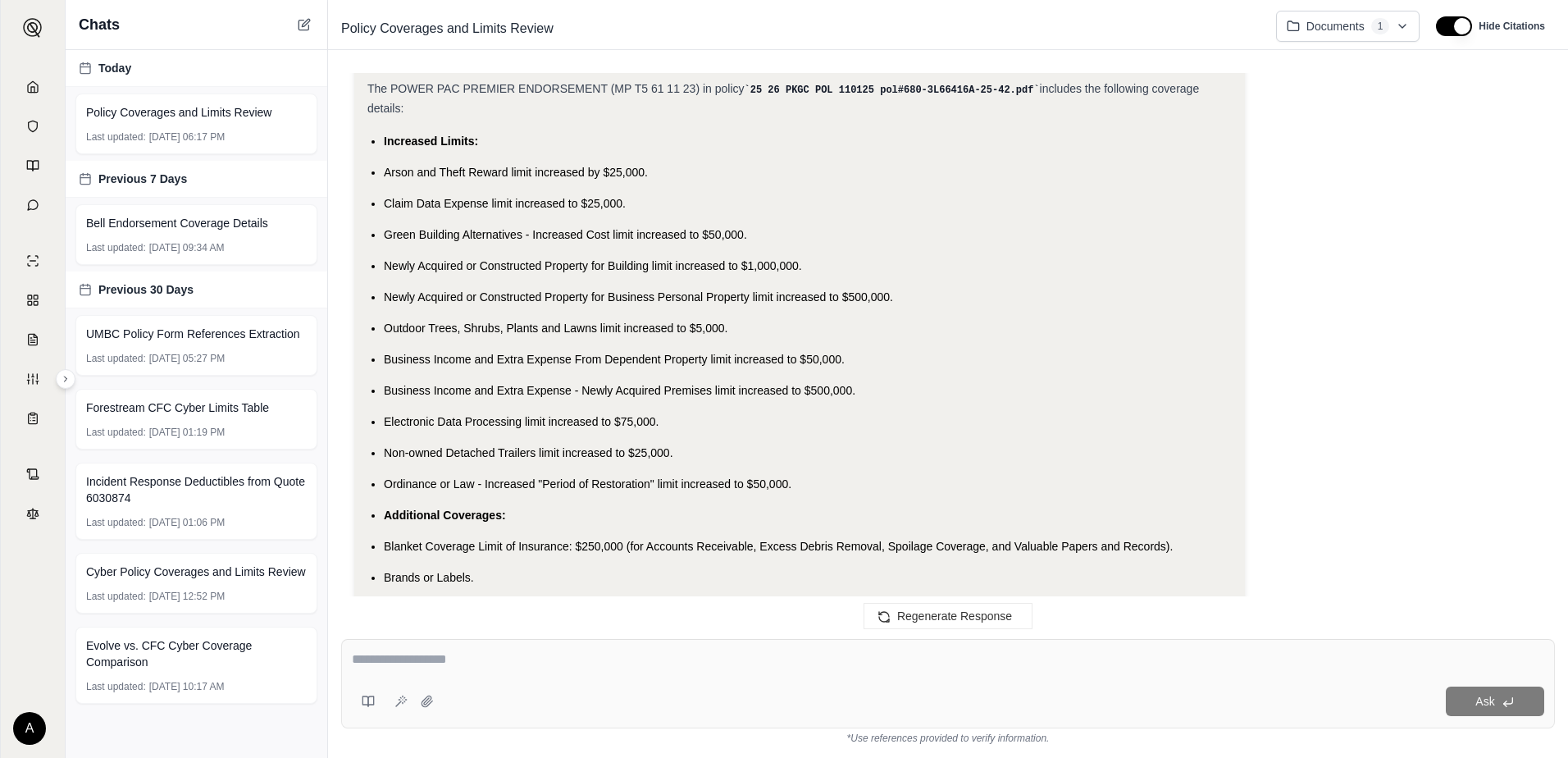
drag, startPoint x: 411, startPoint y: 369, endPoint x: 685, endPoint y: 353, distance: 274.5
click at [685, 353] on ul "Increased Limits: Arson and Theft Reward limit increased by $25,000. Claim Data…" at bounding box center [800, 687] width 864 height 1111
click at [728, 366] on span "Business Income and Extra Expense From Dependent Property limit increased to $5…" at bounding box center [614, 360] width 461 height 13
drag, startPoint x: 733, startPoint y: 370, endPoint x: 387, endPoint y: 375, distance: 346.0
click at [387, 366] on span "Business Income and Extra Expense From Dependent Property limit increased to $5…" at bounding box center [614, 360] width 461 height 13
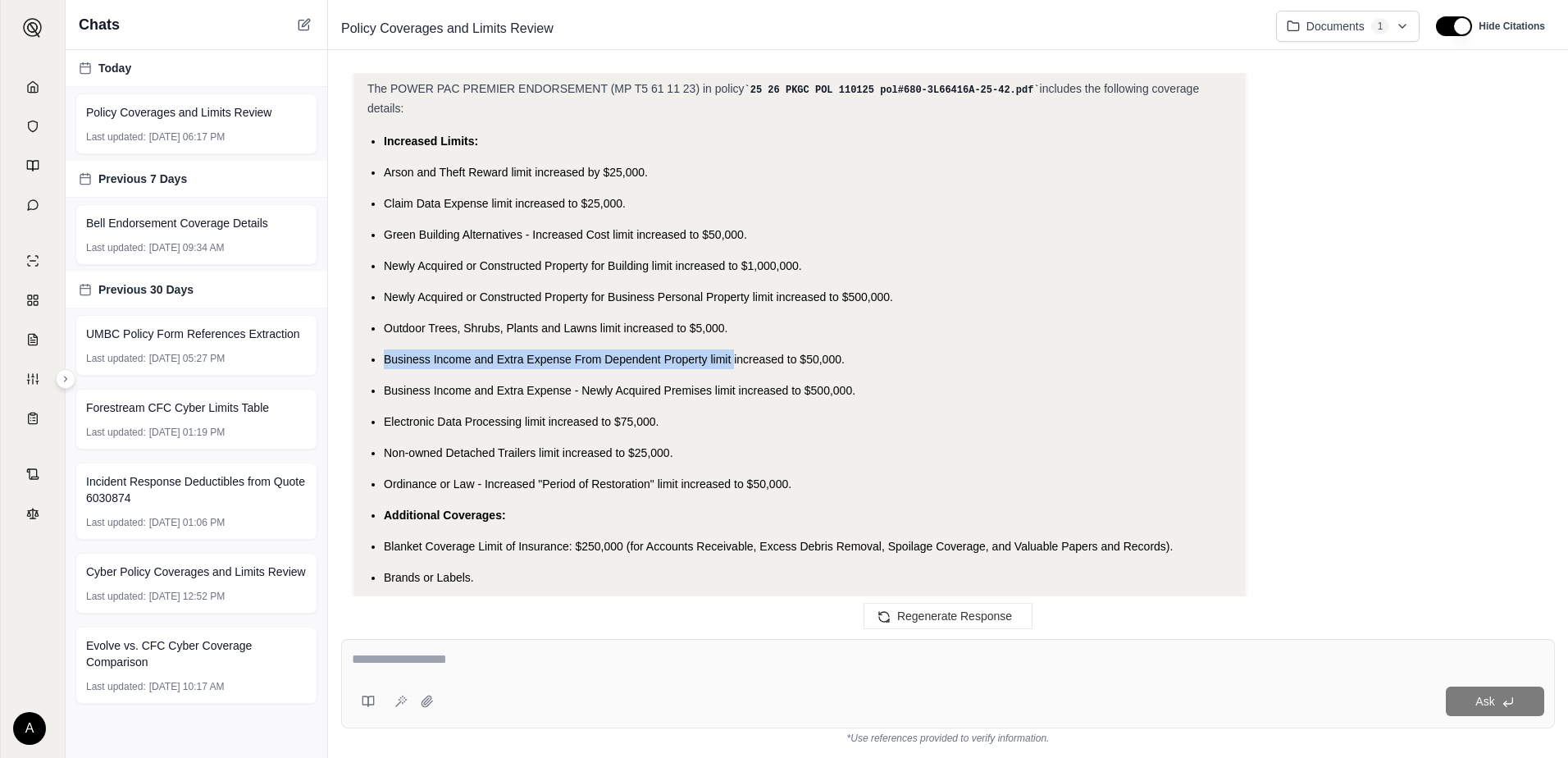
drag, startPoint x: 387, startPoint y: 375, endPoint x: 406, endPoint y: 368, distance: 20.2
copy span "Business Income and Extra Expense From Dependent Property limit"
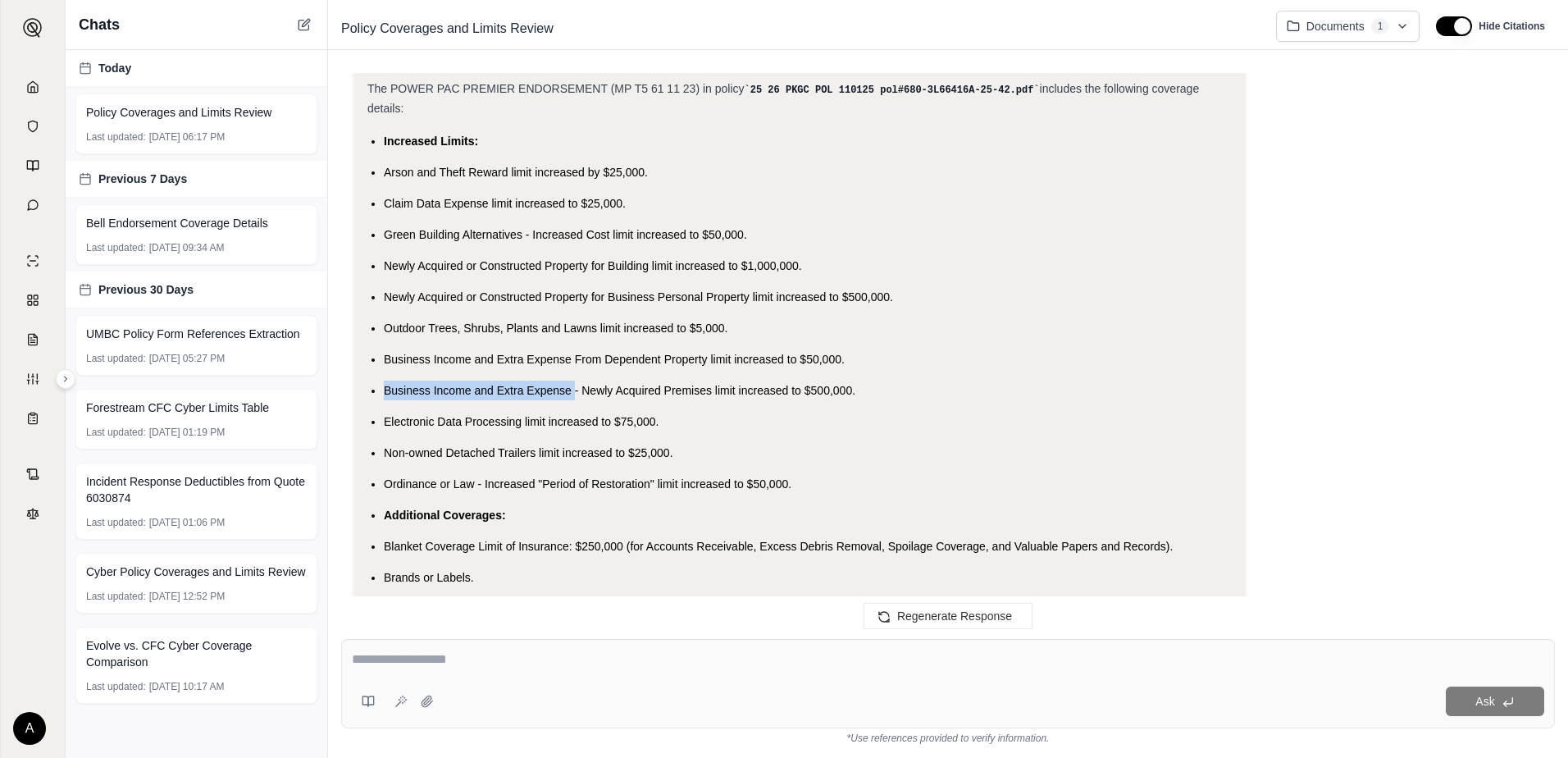
drag, startPoint x: 577, startPoint y: 399, endPoint x: 383, endPoint y: 401, distance: 194.0
click at [383, 401] on ul "Increased Limits: Arson and Theft Reward limit increased by $25,000. Claim Data…" at bounding box center [800, 687] width 864 height 1111
drag, startPoint x: 383, startPoint y: 401, endPoint x: 404, endPoint y: 402, distance: 21.0
copy span "Business Income and Extra Expense"
drag, startPoint x: 544, startPoint y: 430, endPoint x: 380, endPoint y: 434, distance: 164.0
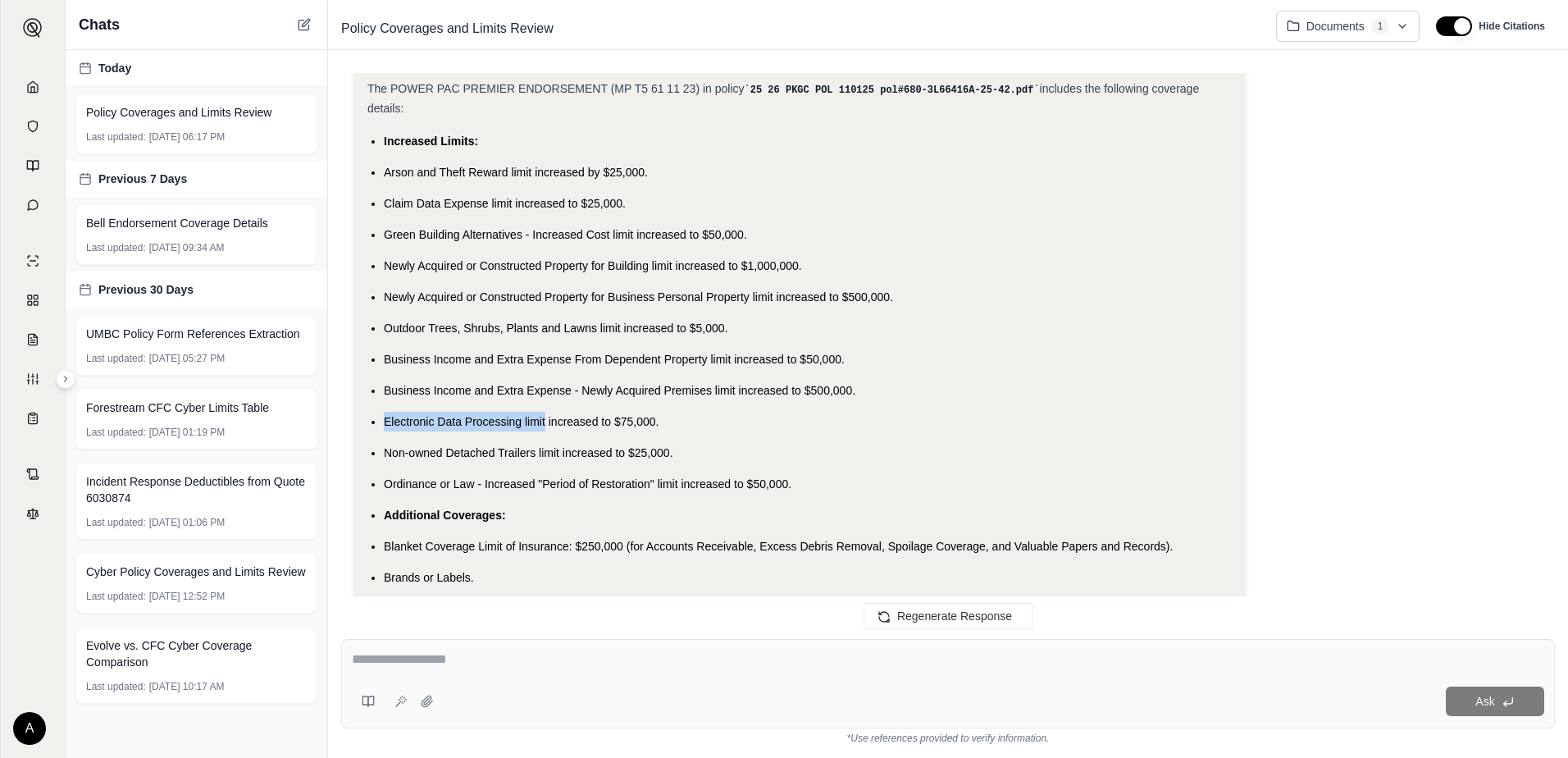
click at [380, 434] on ul "Increased Limits: Arson and Theft Reward limit increased by $25,000. Claim Data…" at bounding box center [800, 687] width 864 height 1111
drag, startPoint x: 380, startPoint y: 434, endPoint x: 415, endPoint y: 430, distance: 35.2
copy span "Electronic Data Processing limit"
drag, startPoint x: 535, startPoint y: 464, endPoint x: 381, endPoint y: 467, distance: 154.0
click at [381, 467] on ul "Increased Limits: Arson and Theft Reward limit increased by $25,000. Claim Data…" at bounding box center [800, 687] width 864 height 1111
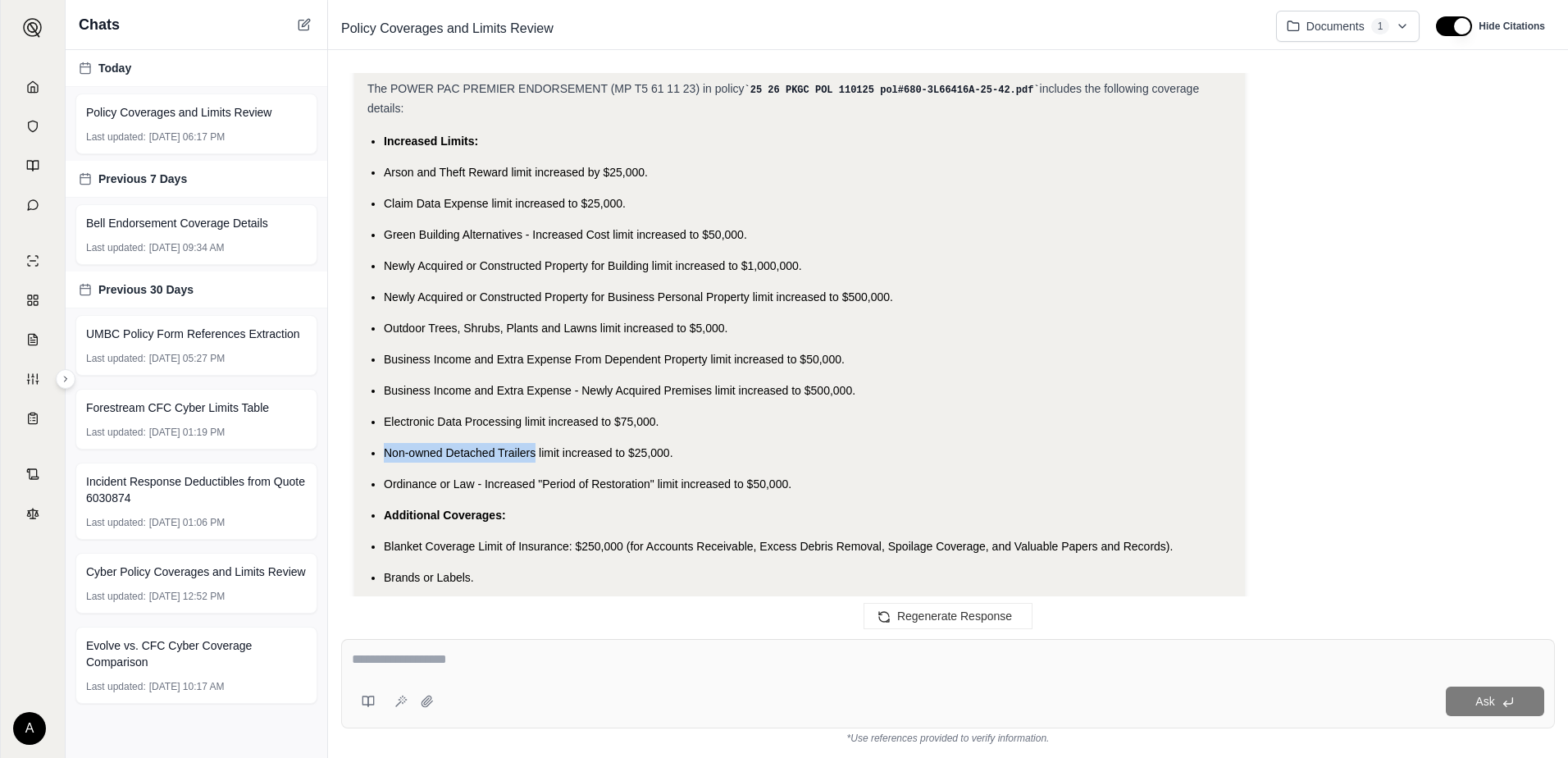
drag, startPoint x: 381, startPoint y: 467, endPoint x: 401, endPoint y: 461, distance: 20.9
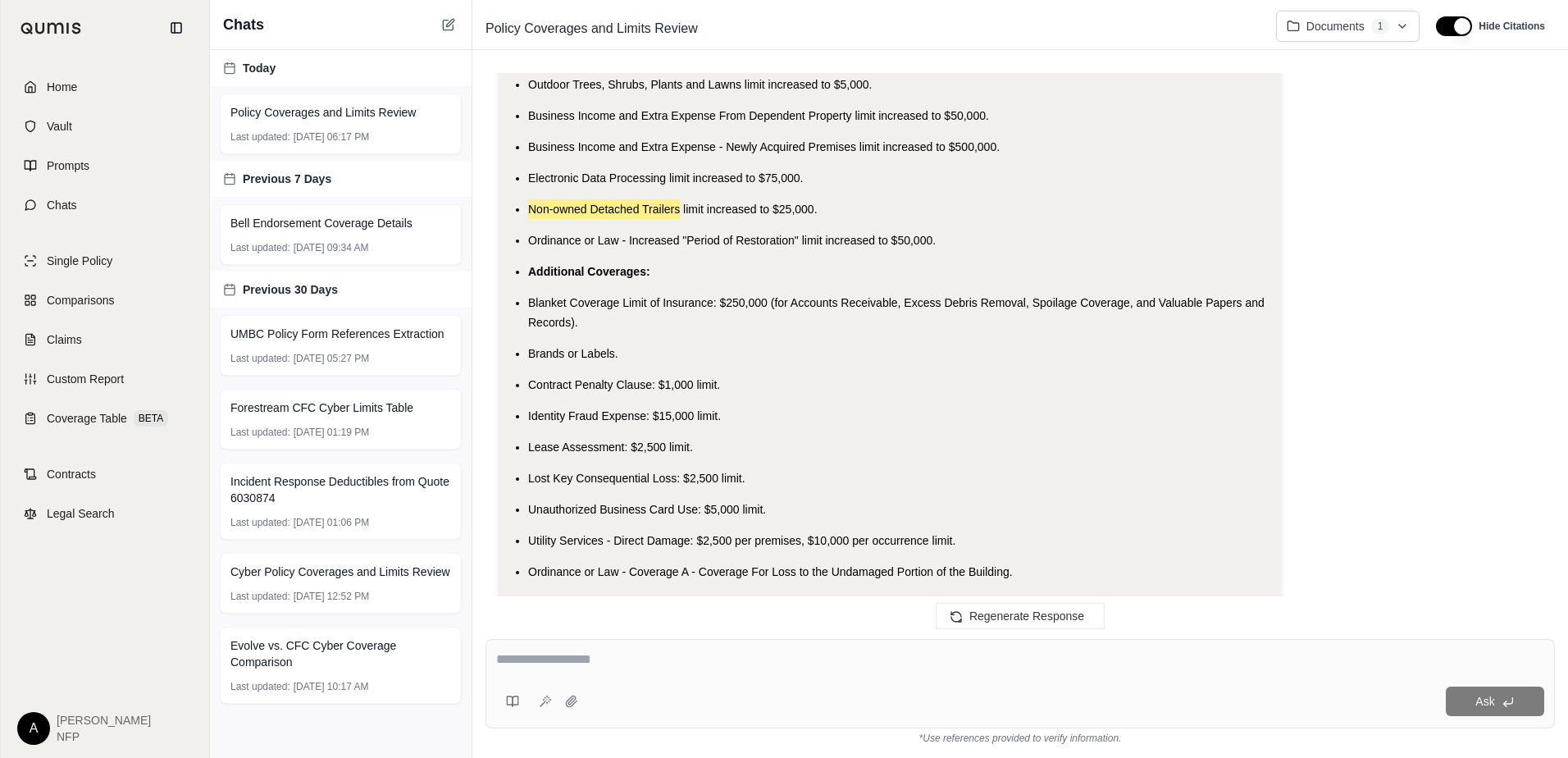
scroll to position [6706, 0]
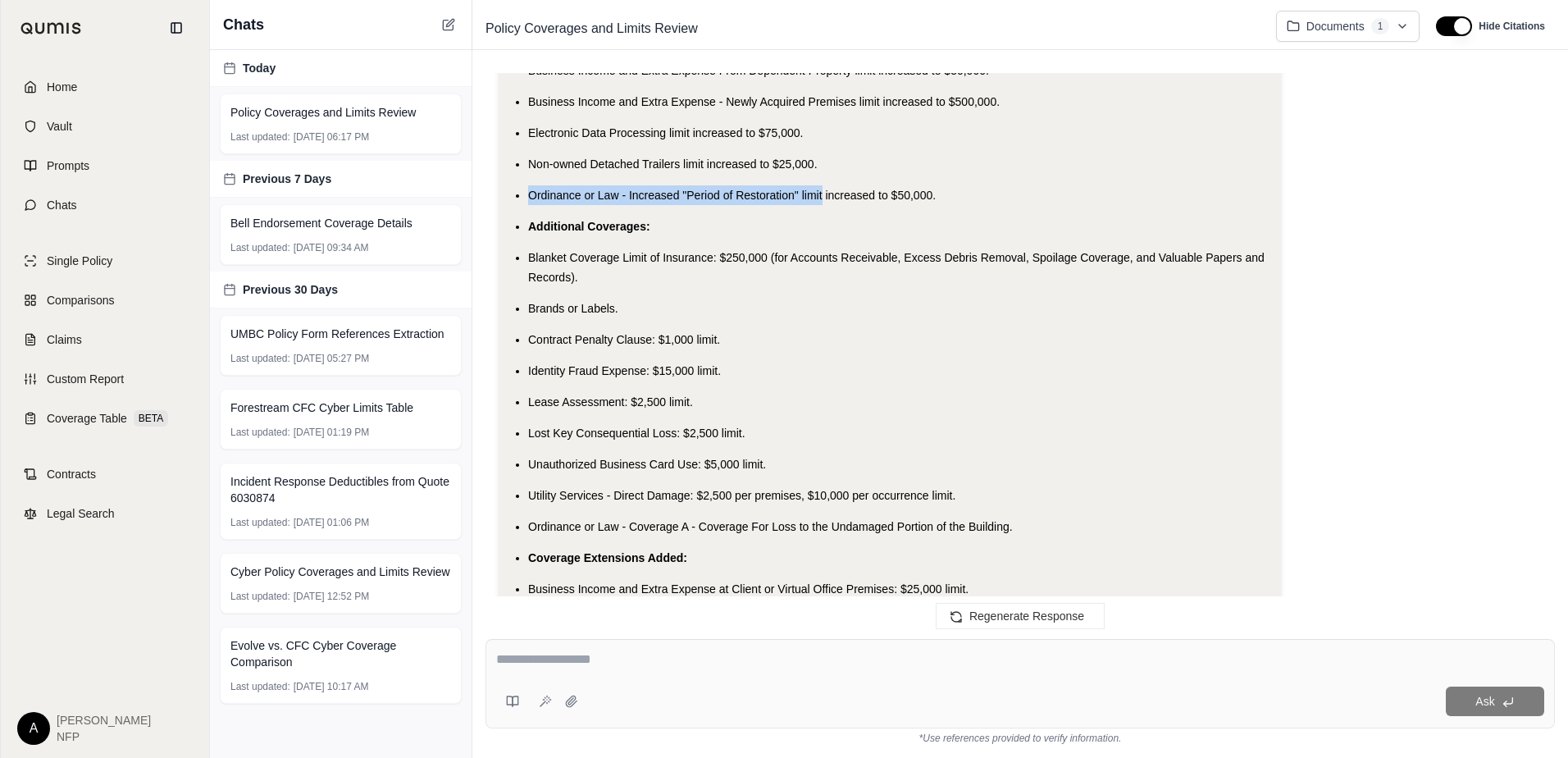
drag, startPoint x: 822, startPoint y: 185, endPoint x: 525, endPoint y: 191, distance: 297.1
click at [525, 191] on ul "Increased Limits: Arson and Theft Reward limit increased by $25,000. Claim Data…" at bounding box center [890, 407] width 757 height 1131
drag, startPoint x: 525, startPoint y: 191, endPoint x: 560, endPoint y: 186, distance: 35.4
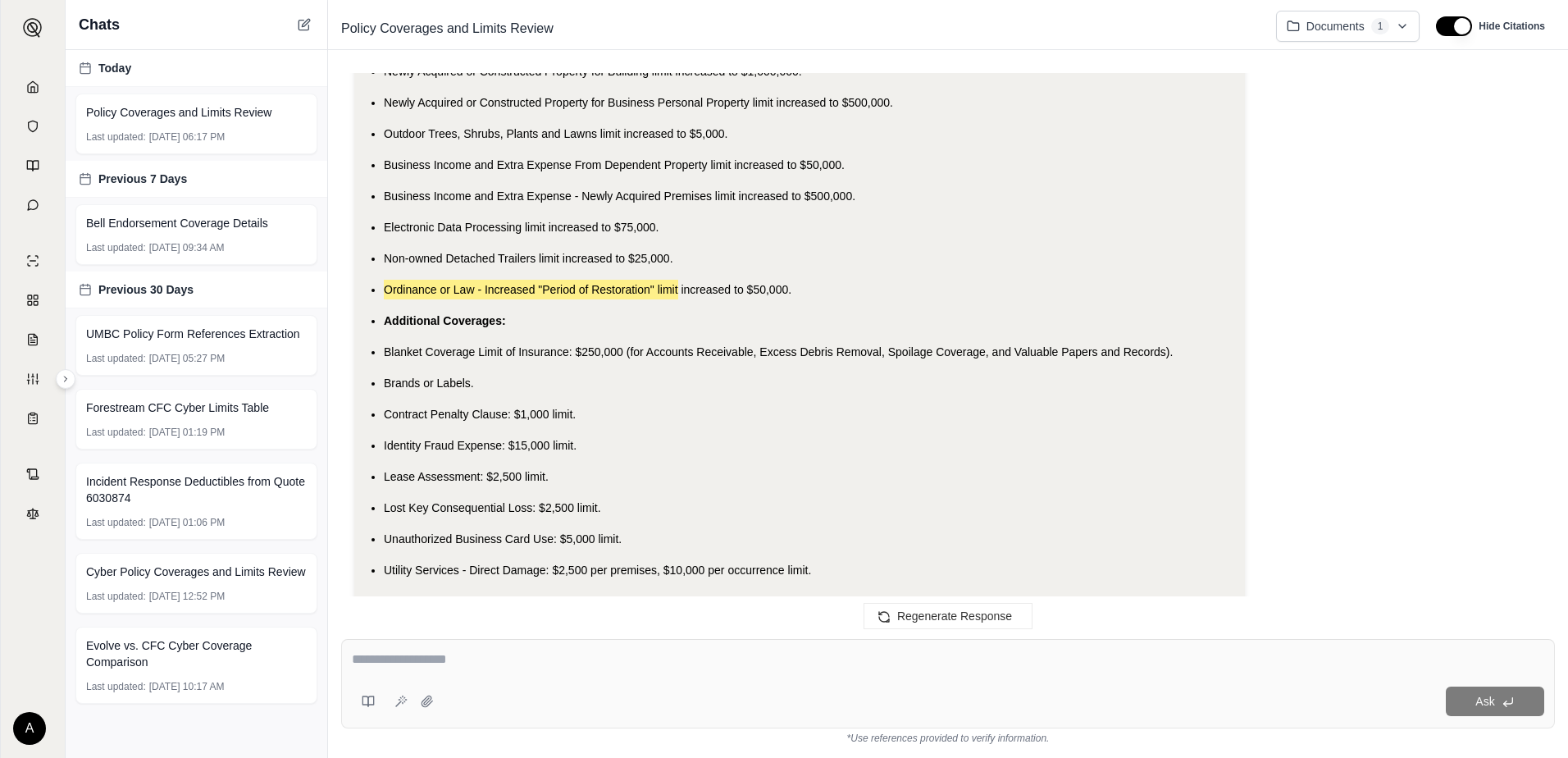
scroll to position [6426, 0]
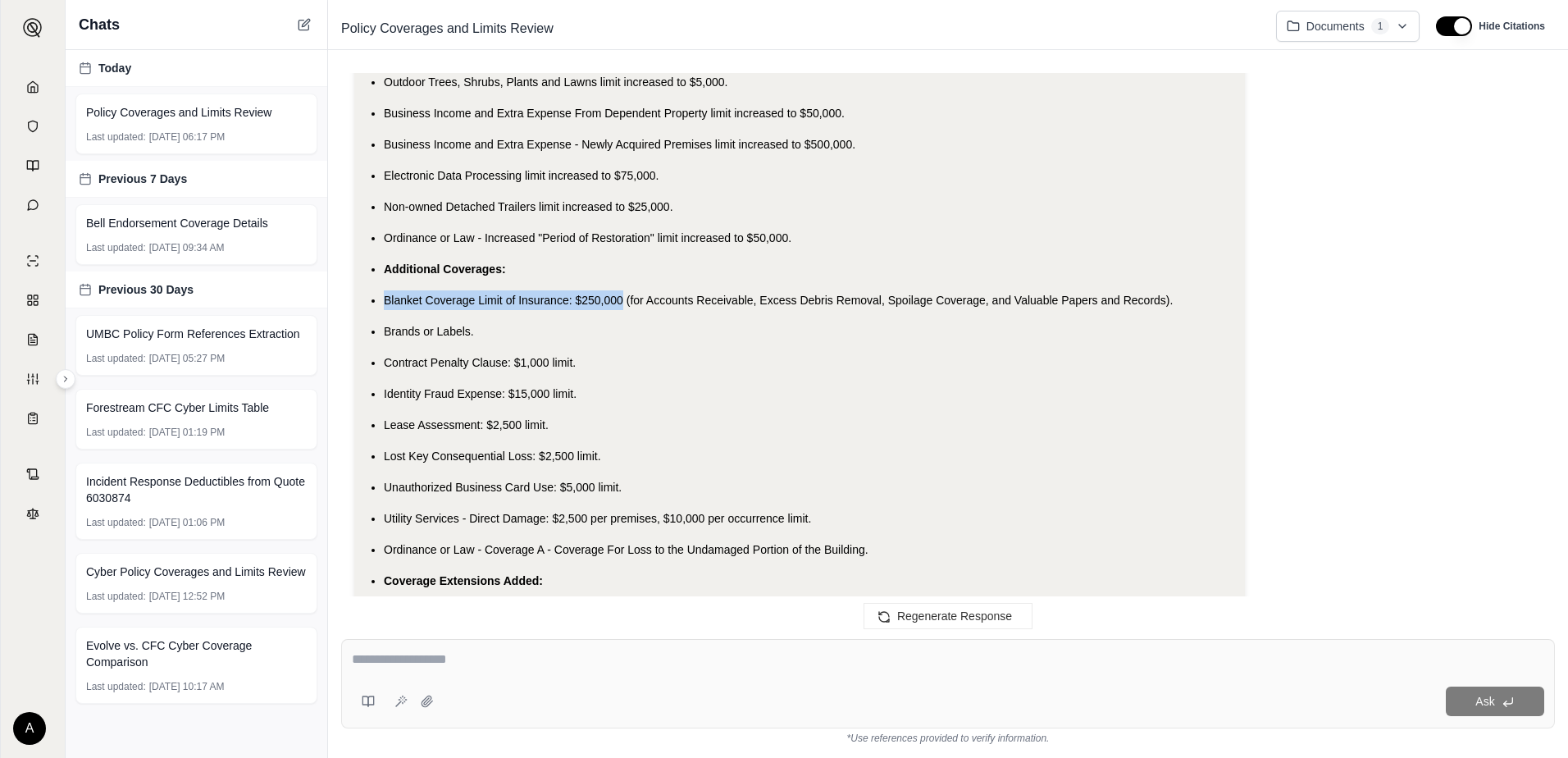
drag, startPoint x: 622, startPoint y: 308, endPoint x: 379, endPoint y: 299, distance: 243.2
click at [379, 299] on ul "Increased Limits: Arson and Theft Reward limit increased by $25,000. Claim Data…" at bounding box center [800, 441] width 864 height 1111
drag, startPoint x: 379, startPoint y: 299, endPoint x: 491, endPoint y: 307, distance: 112.3
click at [539, 369] on span "Contract Penalty Clause: $1,000 limit." at bounding box center [479, 362] width 192 height 13
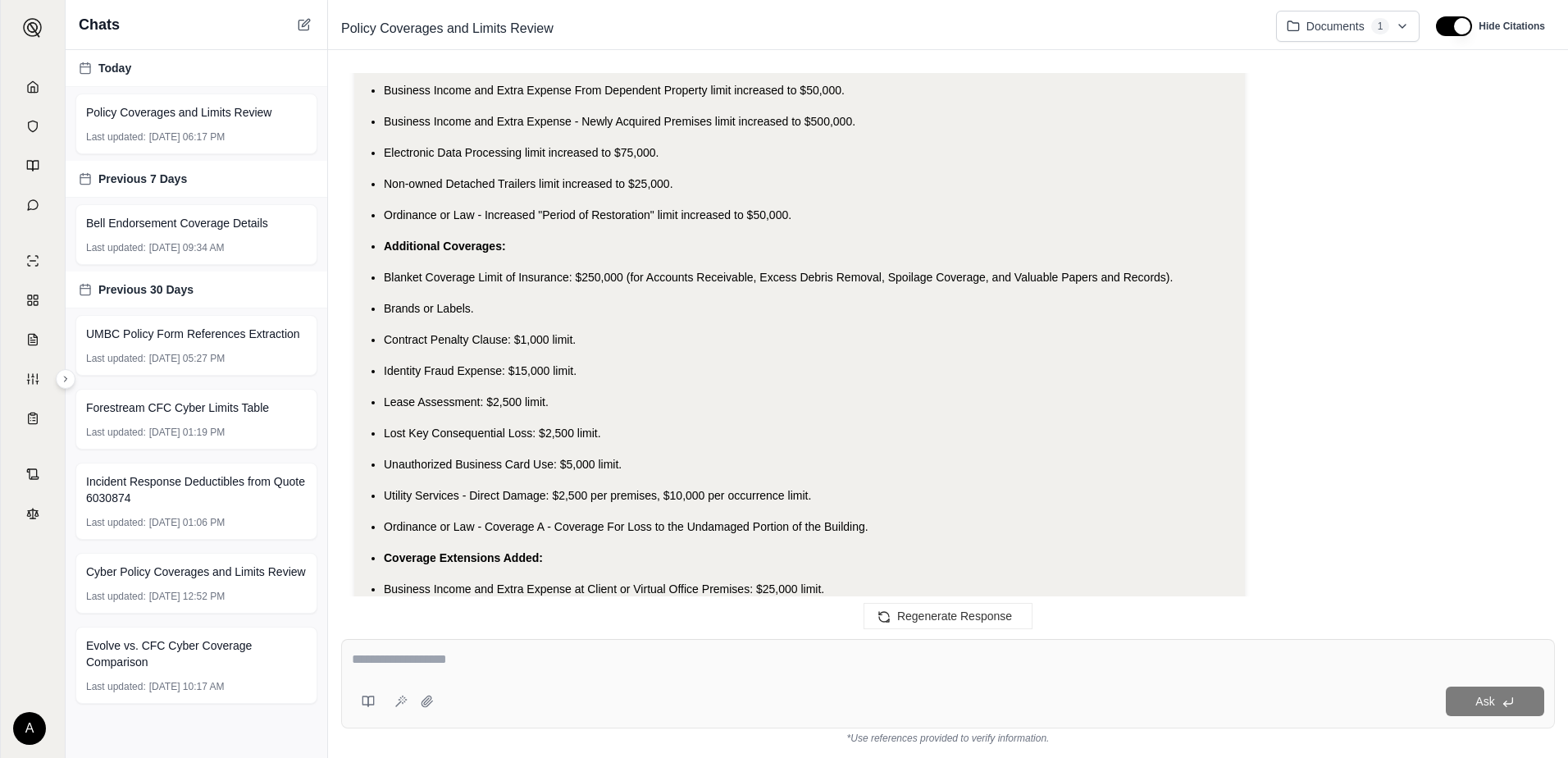
scroll to position [6509, 0]
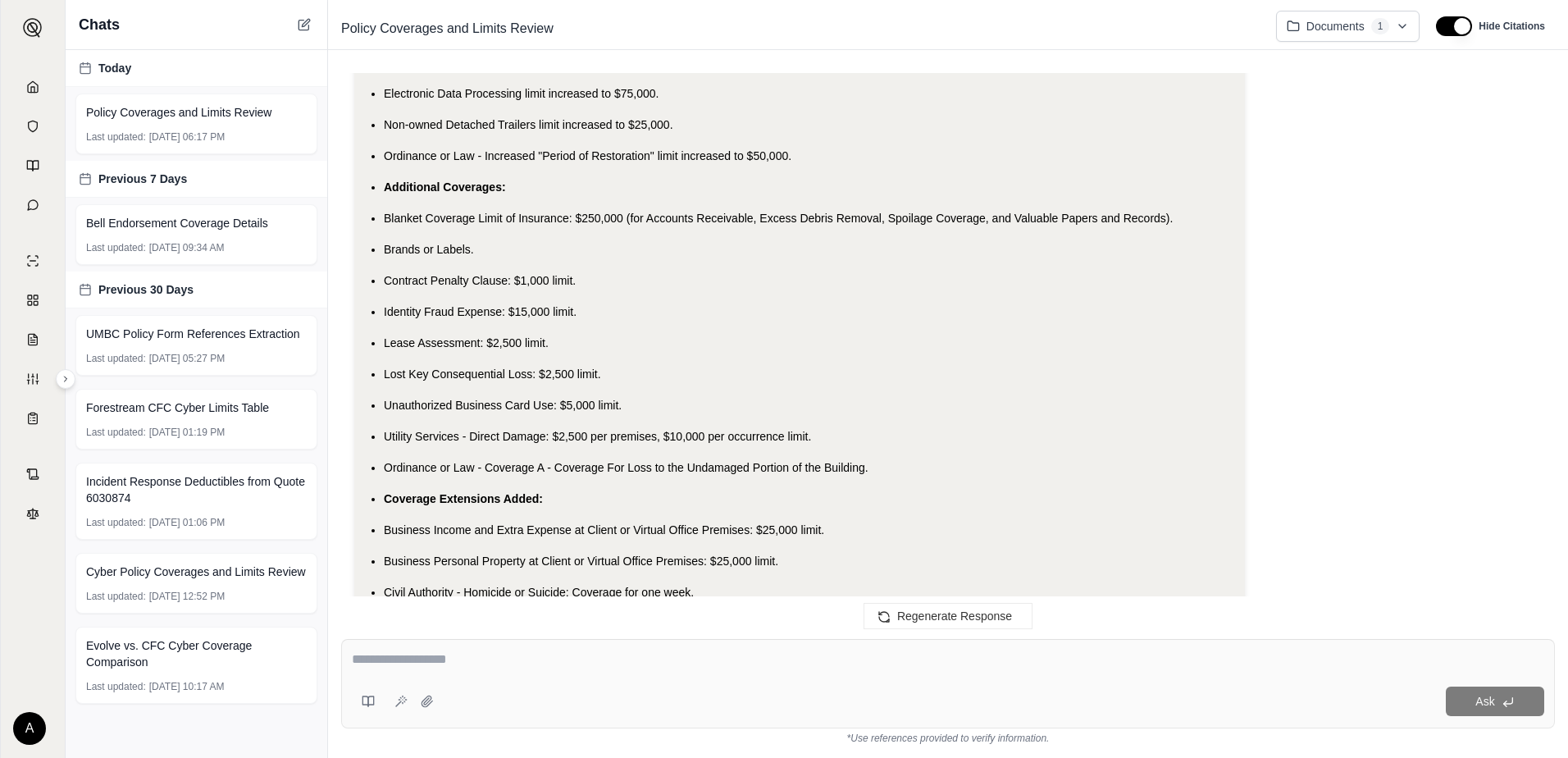
click at [549, 288] on span "Contract Penalty Clause: $1,000 limit." at bounding box center [479, 281] width 192 height 13
click at [720, 249] on ul "Increased Limits: Arson and Theft Reward limit increased by $25,000. Claim Data…" at bounding box center [800, 359] width 864 height 1111
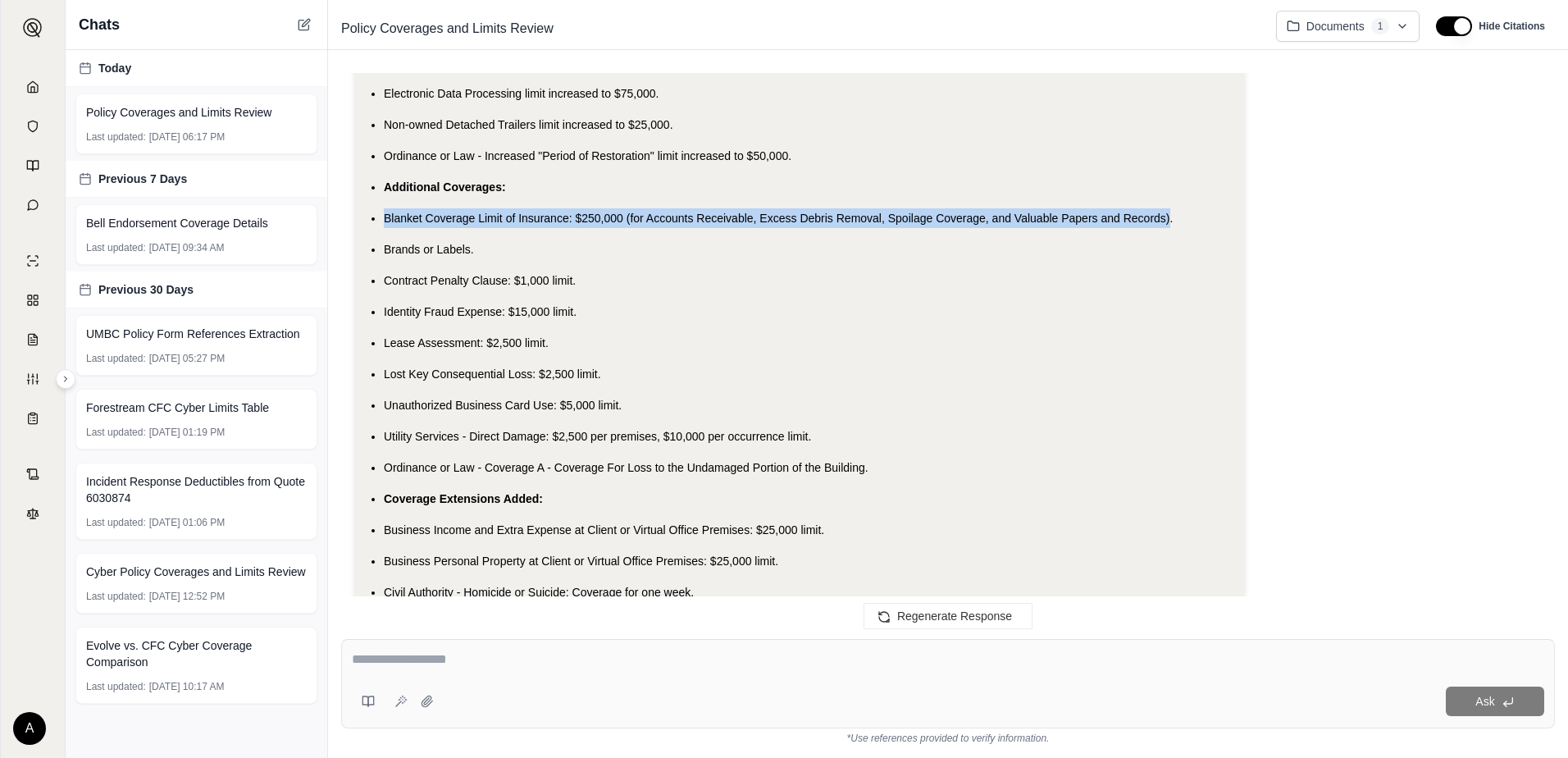
drag, startPoint x: 1170, startPoint y: 232, endPoint x: 378, endPoint y: 228, distance: 792.0
click at [378, 228] on ul "Increased Limits: Arson and Theft Reward limit increased by $25,000. Claim Data…" at bounding box center [800, 359] width 864 height 1111
drag, startPoint x: 378, startPoint y: 228, endPoint x: 424, endPoint y: 226, distance: 46.0
